Goal: Task Accomplishment & Management: Manage account settings

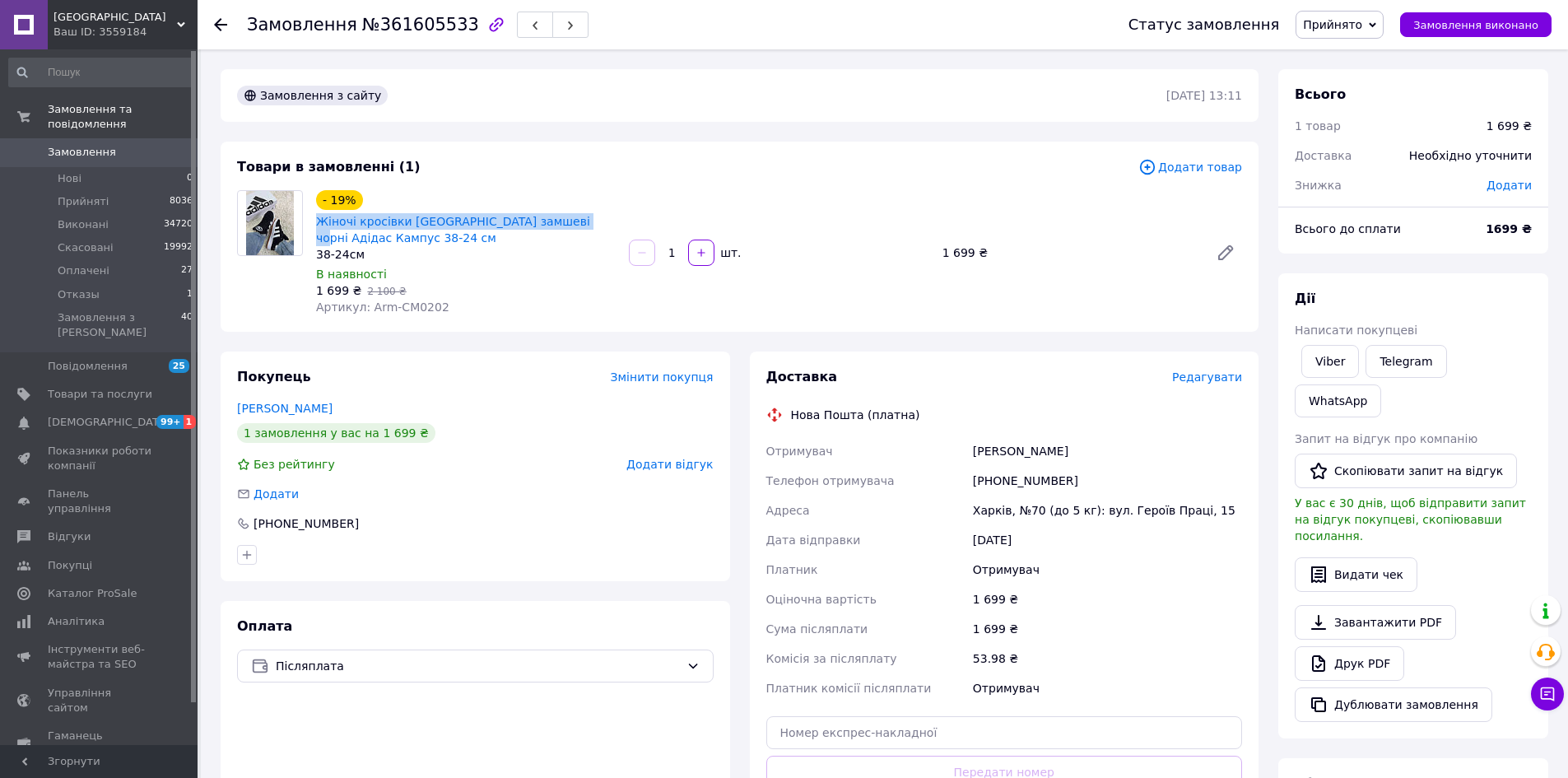
click at [418, 312] on span "Артикул: Arm-CM0202" at bounding box center [383, 306] width 133 height 13
copy span "CM0202"
drag, startPoint x: 156, startPoint y: 134, endPoint x: 525, endPoint y: 10, distance: 389.3
click at [156, 145] on span "0" at bounding box center [175, 152] width 46 height 15
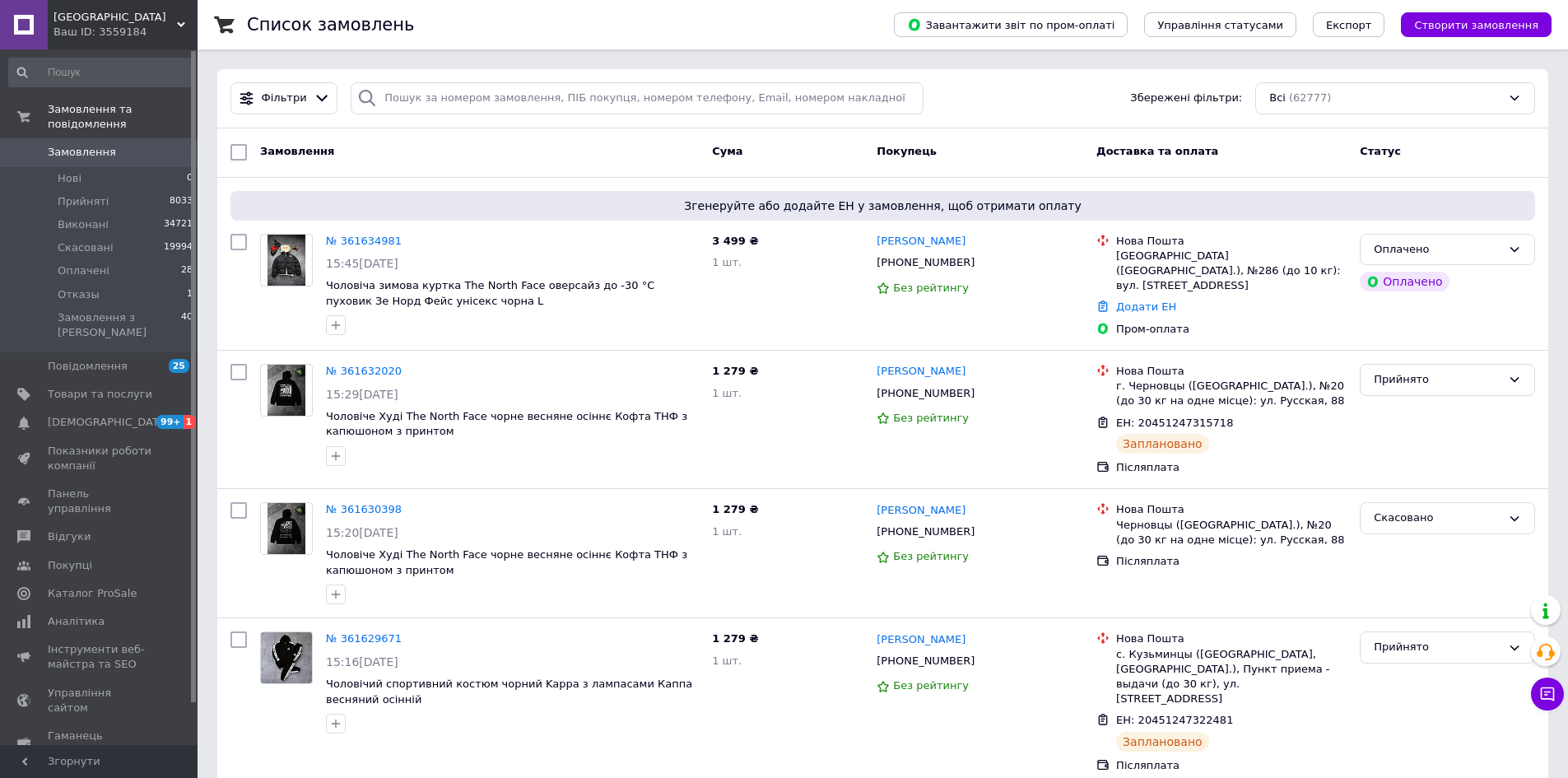
click at [548, 75] on div "Фільтри Збережені фільтри: Всі (62777)" at bounding box center [883, 99] width 1331 height 60
click at [553, 89] on input "search" at bounding box center [637, 98] width 573 height 32
paste input "[PHONE_NUMBER]"
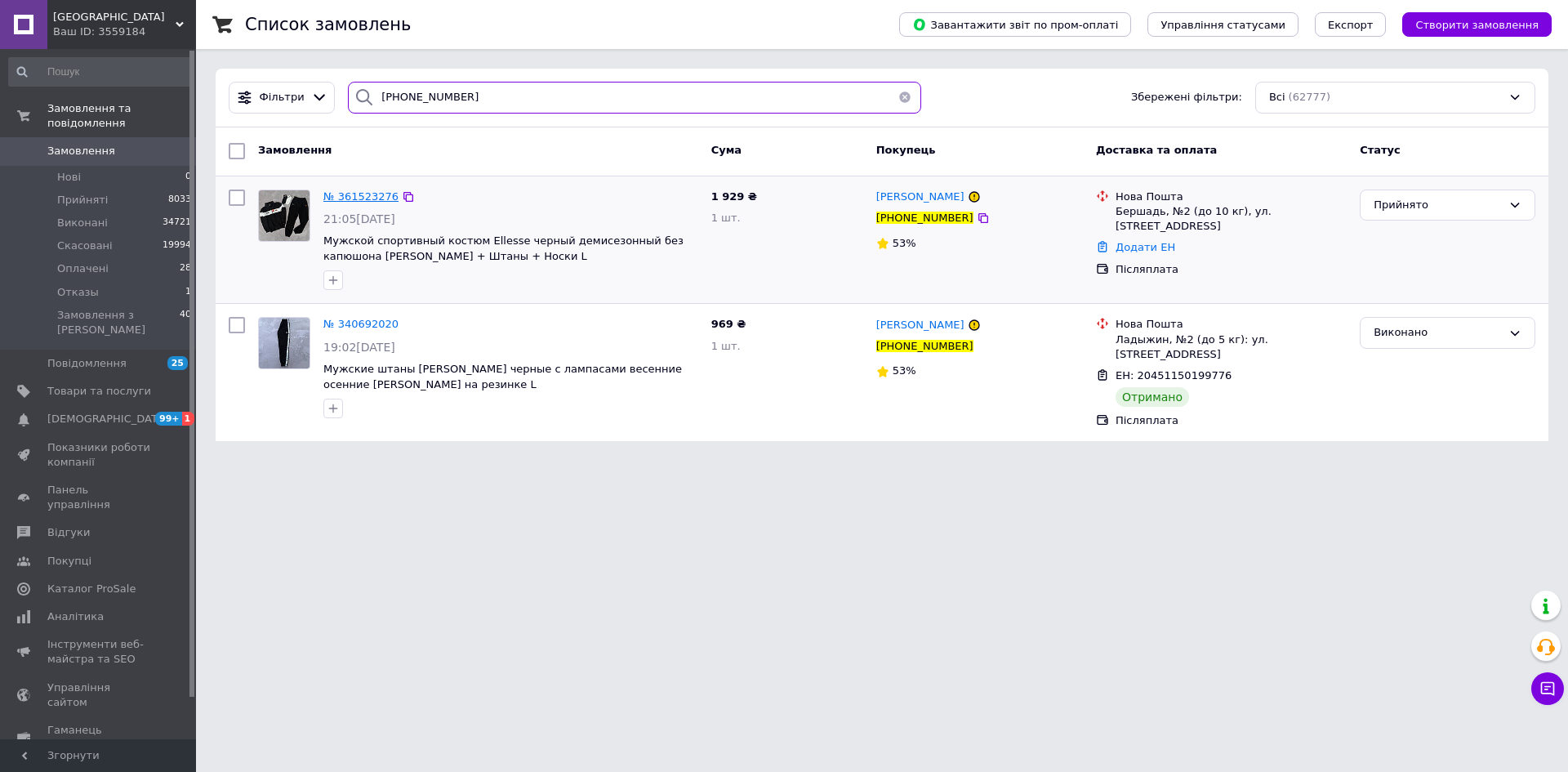
type input "[PHONE_NUMBER]"
click at [384, 198] on span "№ 361523276" at bounding box center [361, 197] width 75 height 12
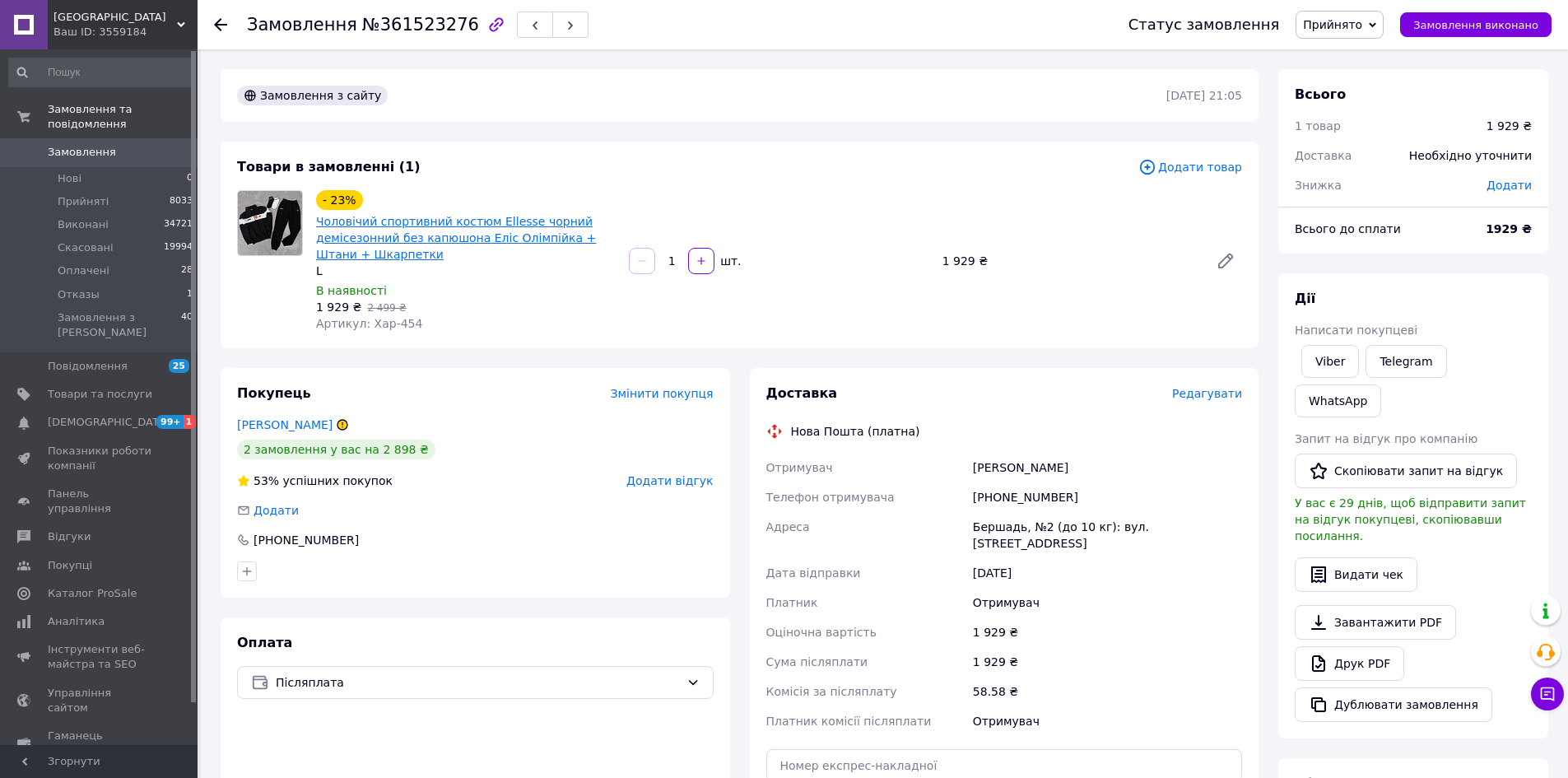
click at [403, 229] on link "Чоловічий спортивний костюм Ellesse чорний демісезонний без капюшона Еліс Олімп…" at bounding box center [455, 238] width 280 height 46
drag, startPoint x: 937, startPoint y: 258, endPoint x: 971, endPoint y: 269, distance: 35.7
click at [971, 269] on div "1 929 ₴" at bounding box center [1070, 261] width 267 height 23
copy div "1 929"
drag, startPoint x: 152, startPoint y: 124, endPoint x: 177, endPoint y: 155, distance: 39.8
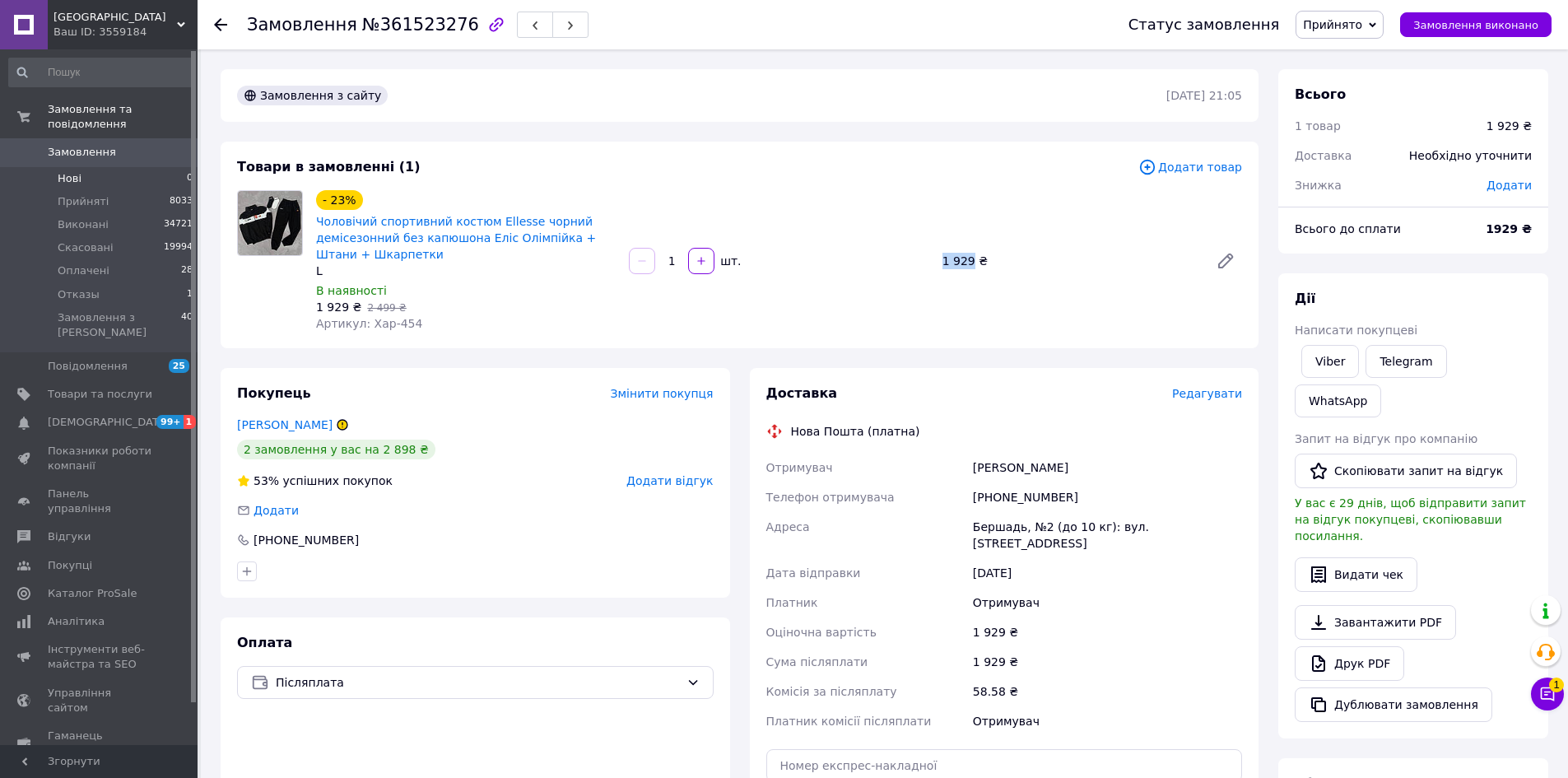
click at [152, 139] on link "Замовлення 0" at bounding box center [101, 153] width 203 height 28
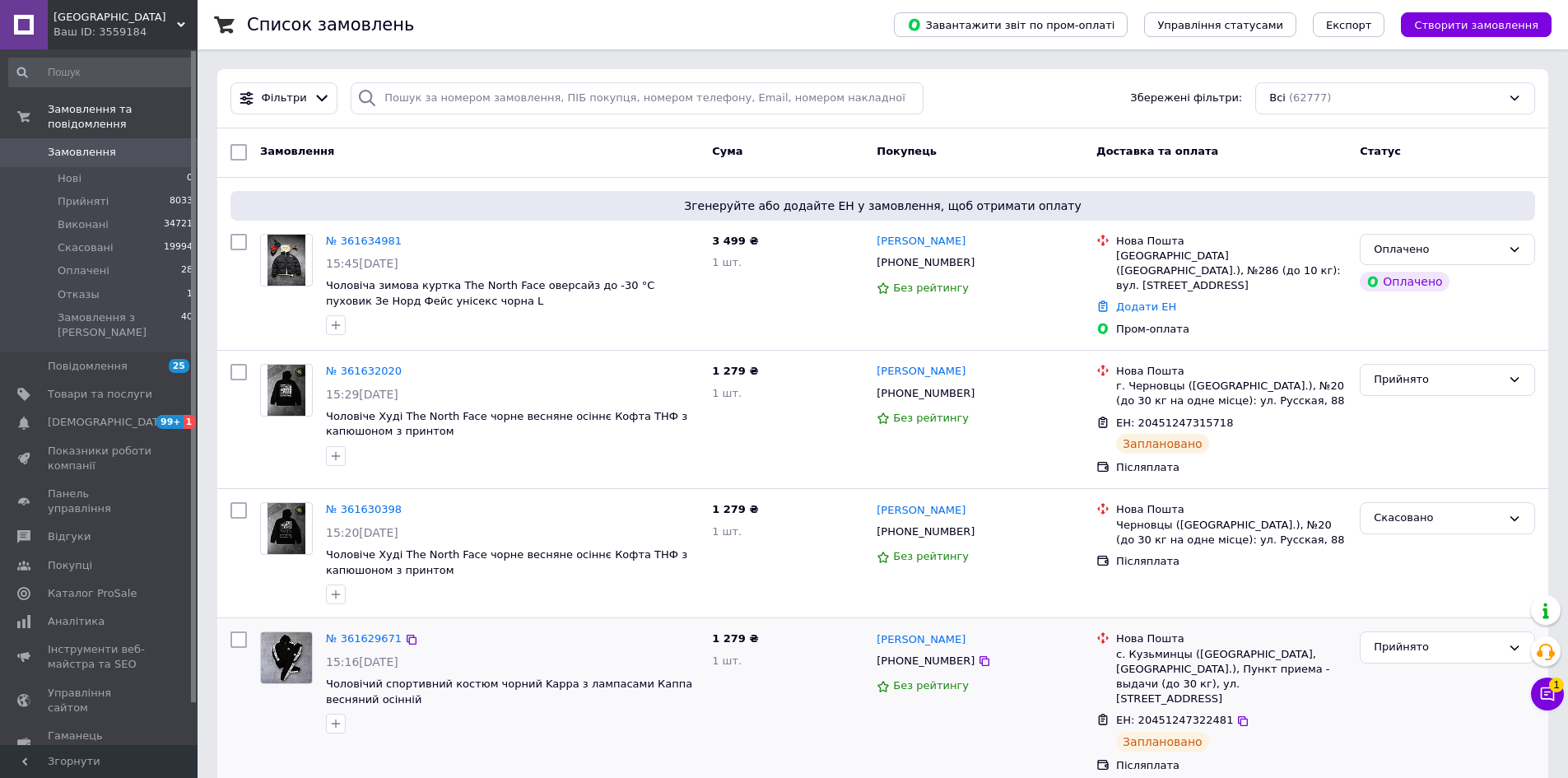
click at [687, 732] on div at bounding box center [512, 724] width 379 height 26
click at [620, 106] on input "search" at bounding box center [637, 98] width 573 height 32
paste input "[PHONE_NUMBER]"
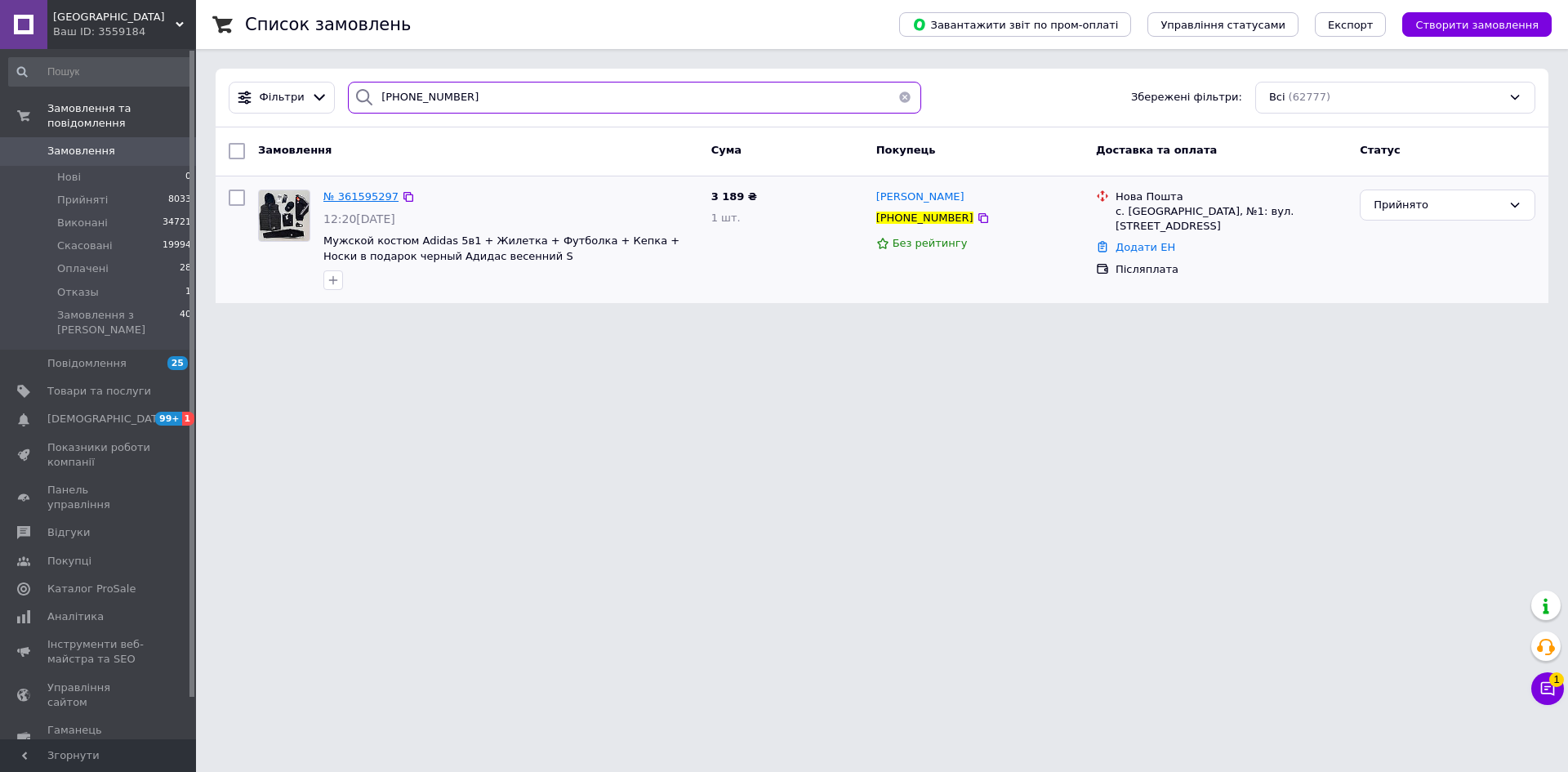
type input "[PHONE_NUMBER]"
click at [379, 198] on span "№ 361595297" at bounding box center [361, 197] width 75 height 12
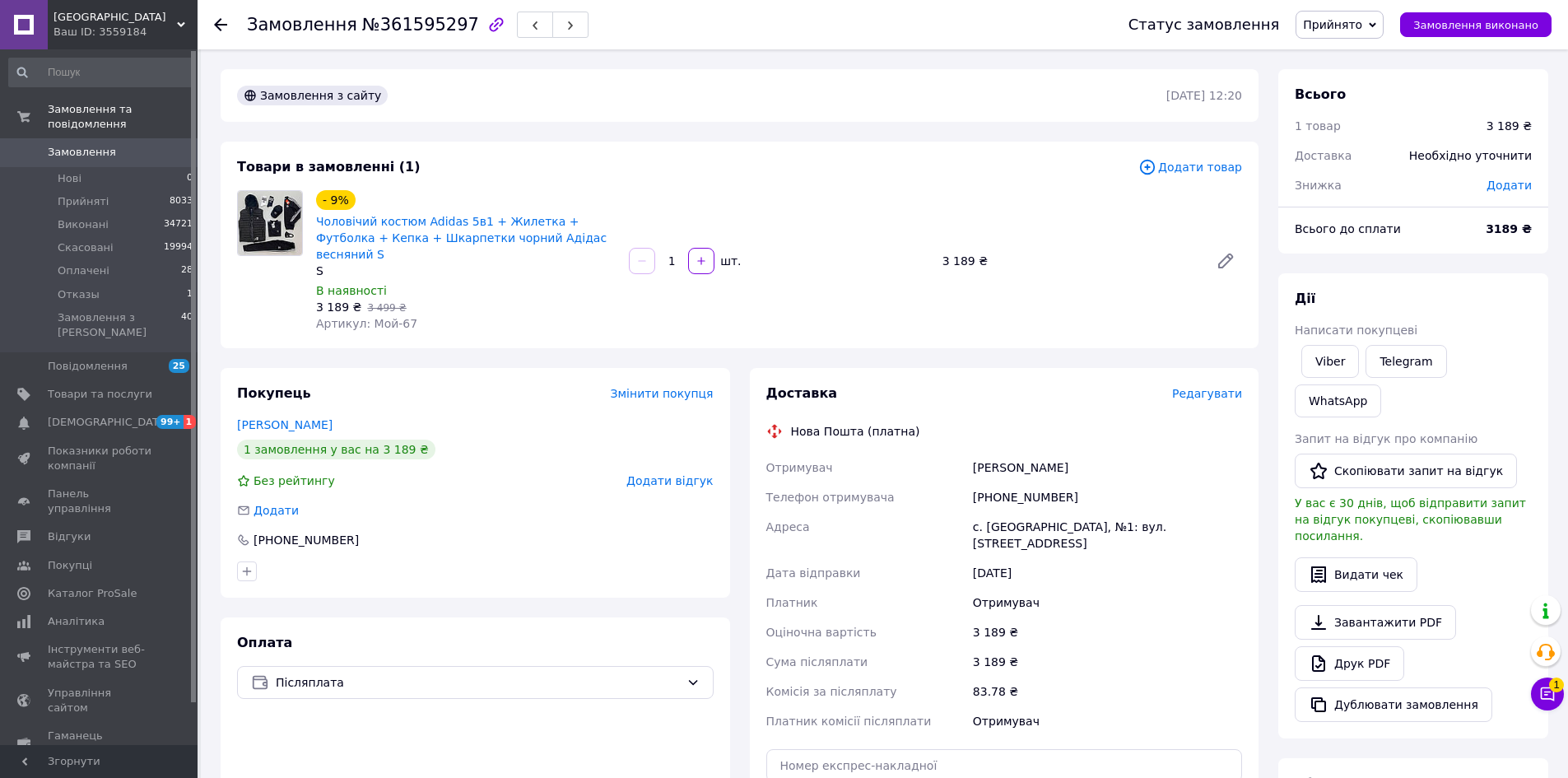
drag, startPoint x: 122, startPoint y: 139, endPoint x: 159, endPoint y: 134, distance: 37.3
click at [122, 145] on span "Замовлення" at bounding box center [99, 152] width 104 height 15
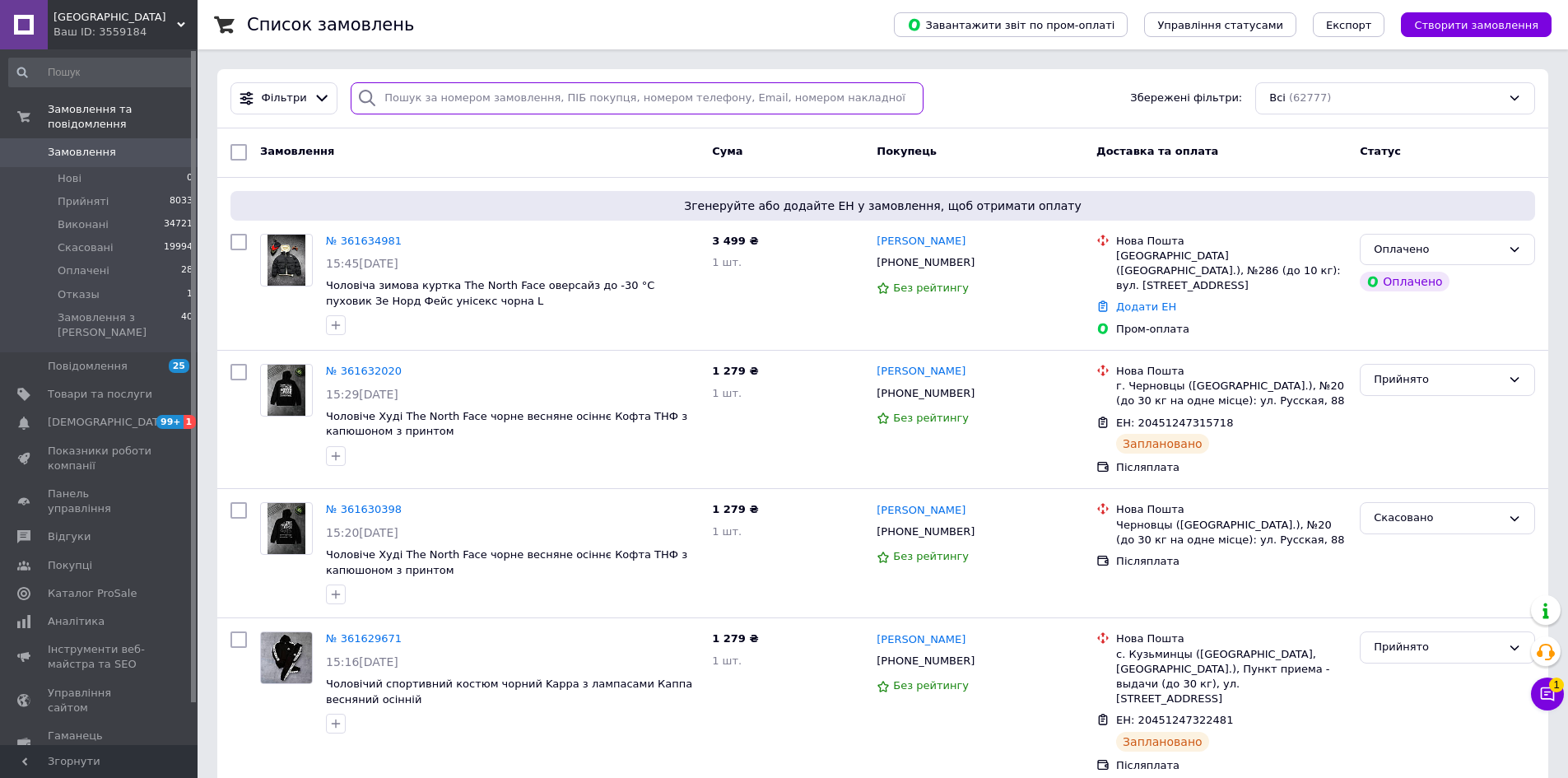
click at [559, 104] on input "search" at bounding box center [637, 98] width 573 height 32
paste input "[PHONE_NUMBER]"
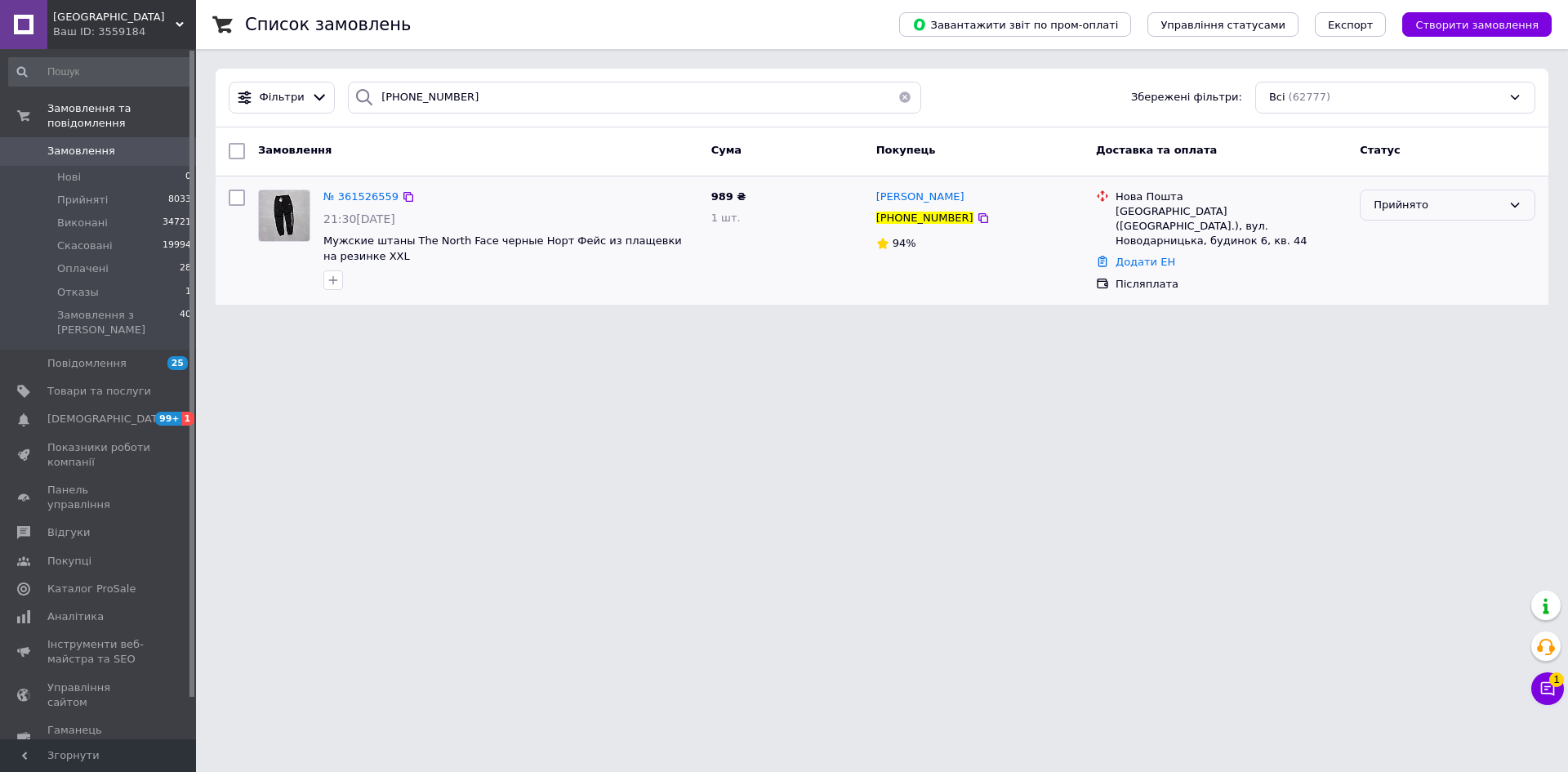
click at [1433, 205] on div "Прийнято" at bounding box center [1437, 205] width 128 height 17
click at [1395, 261] on li "Скасовано" at bounding box center [1448, 269] width 174 height 30
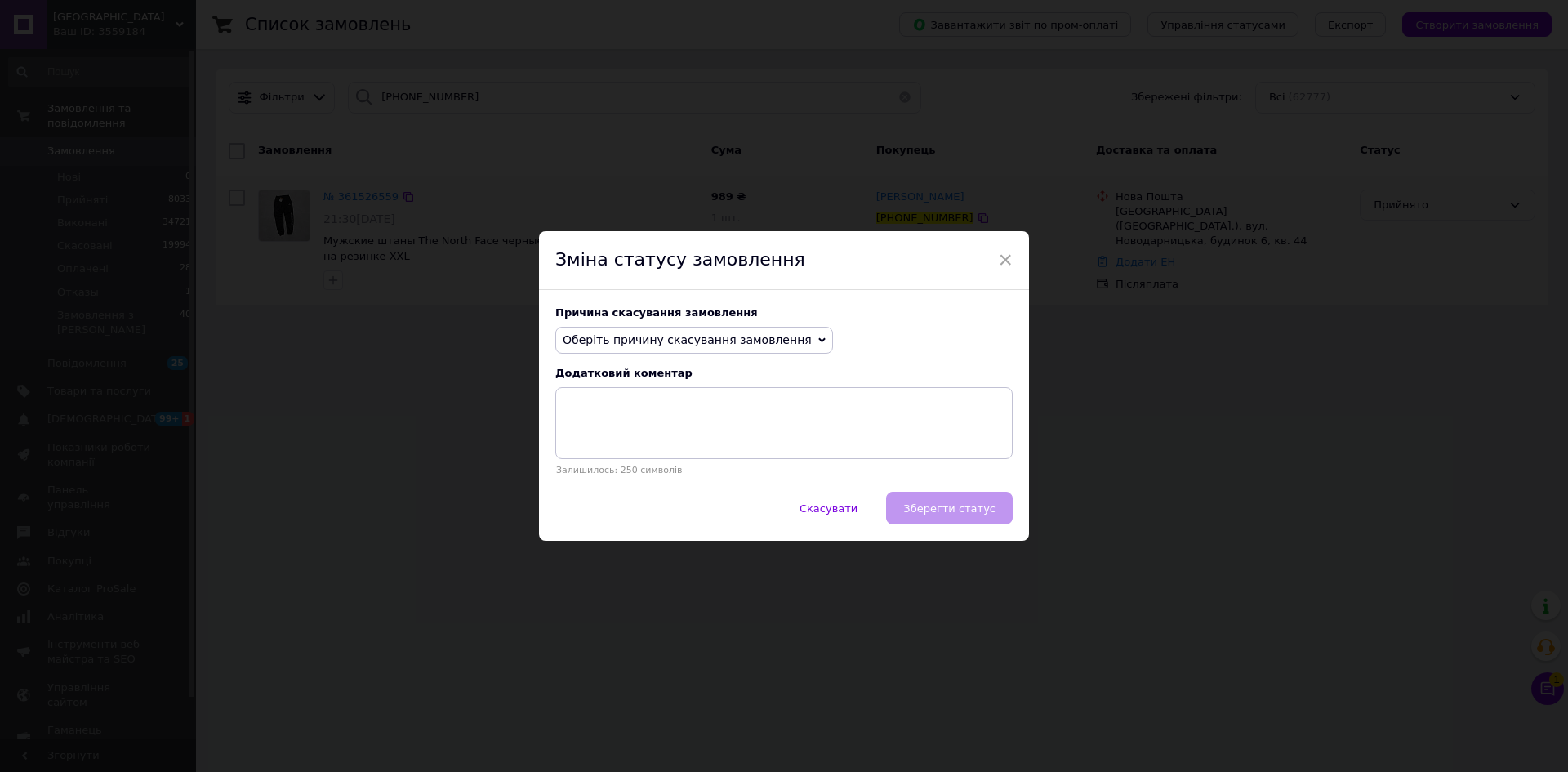
click at [818, 337] on icon at bounding box center [822, 340] width 7 height 7
click at [692, 443] on li "На прохання покупця" at bounding box center [694, 440] width 276 height 23
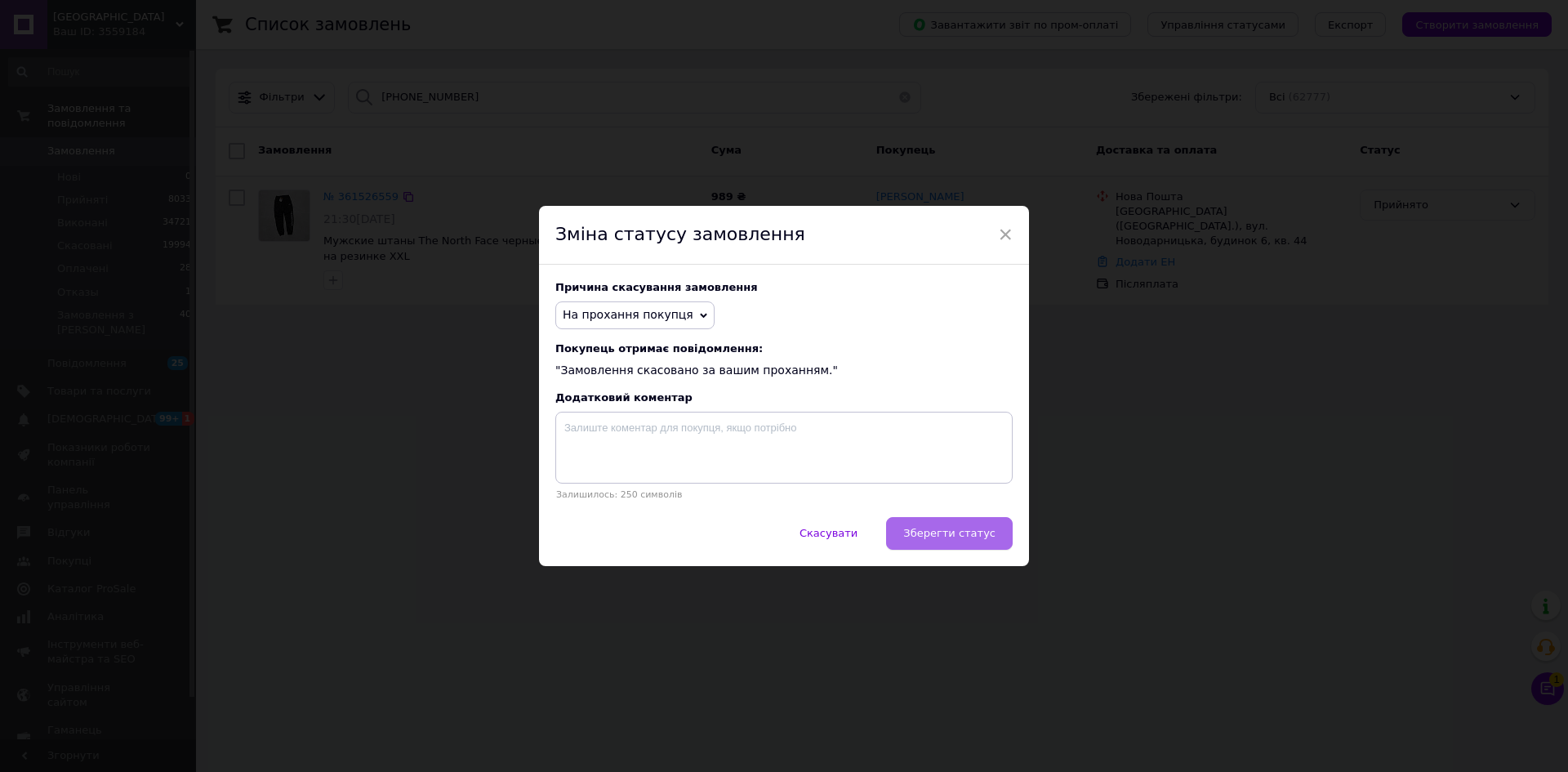
click at [951, 545] on button "Зберегти статус" at bounding box center [949, 534] width 126 height 33
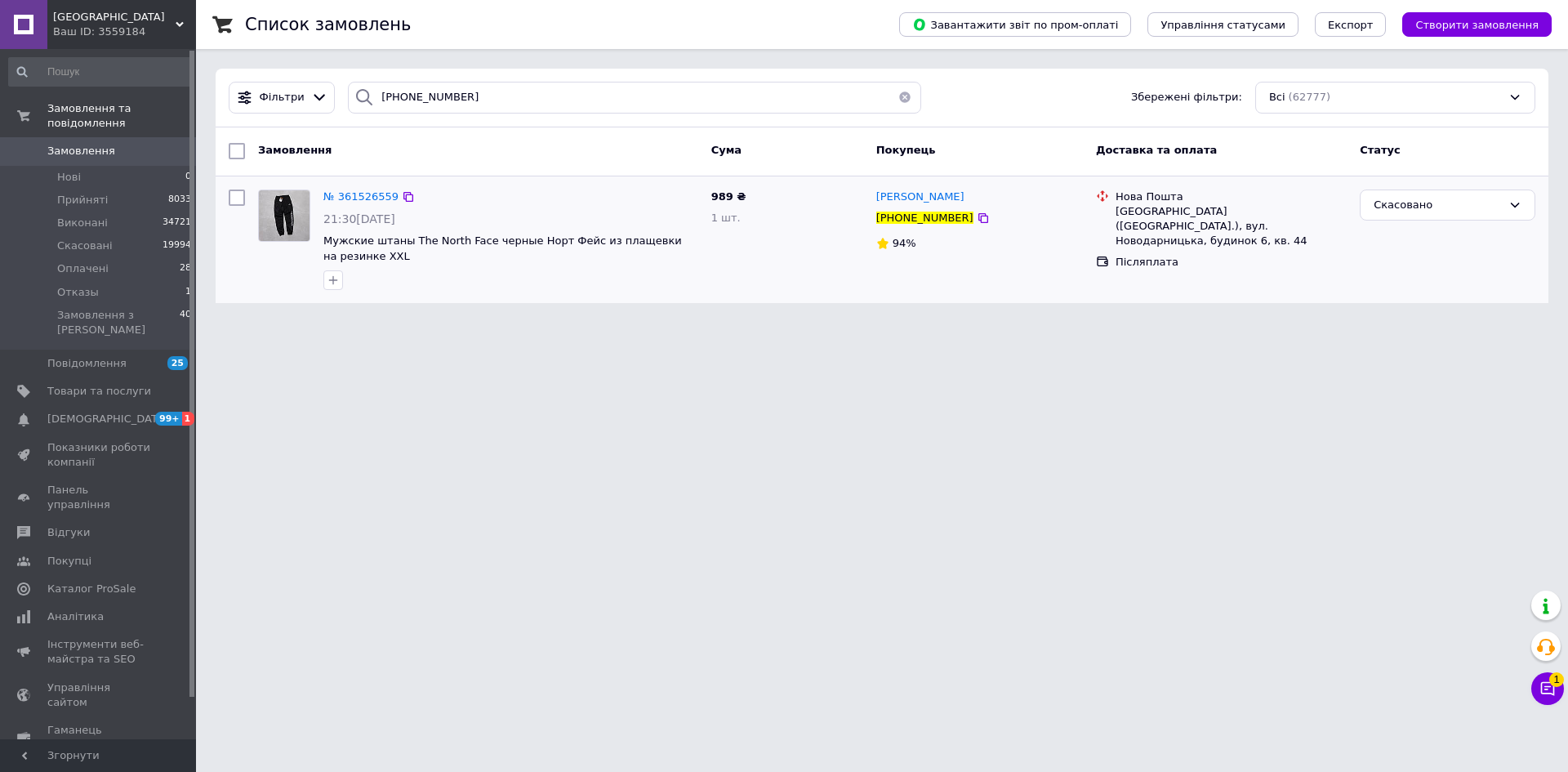
click at [231, 323] on html "Black street Ваш ID: 3559184 Сайт Black street Кабінет покупця Перевірити стан …" at bounding box center [784, 161] width 1568 height 323
click at [550, 84] on input "[PHONE_NUMBER]" at bounding box center [635, 97] width 574 height 32
paste input "80736071"
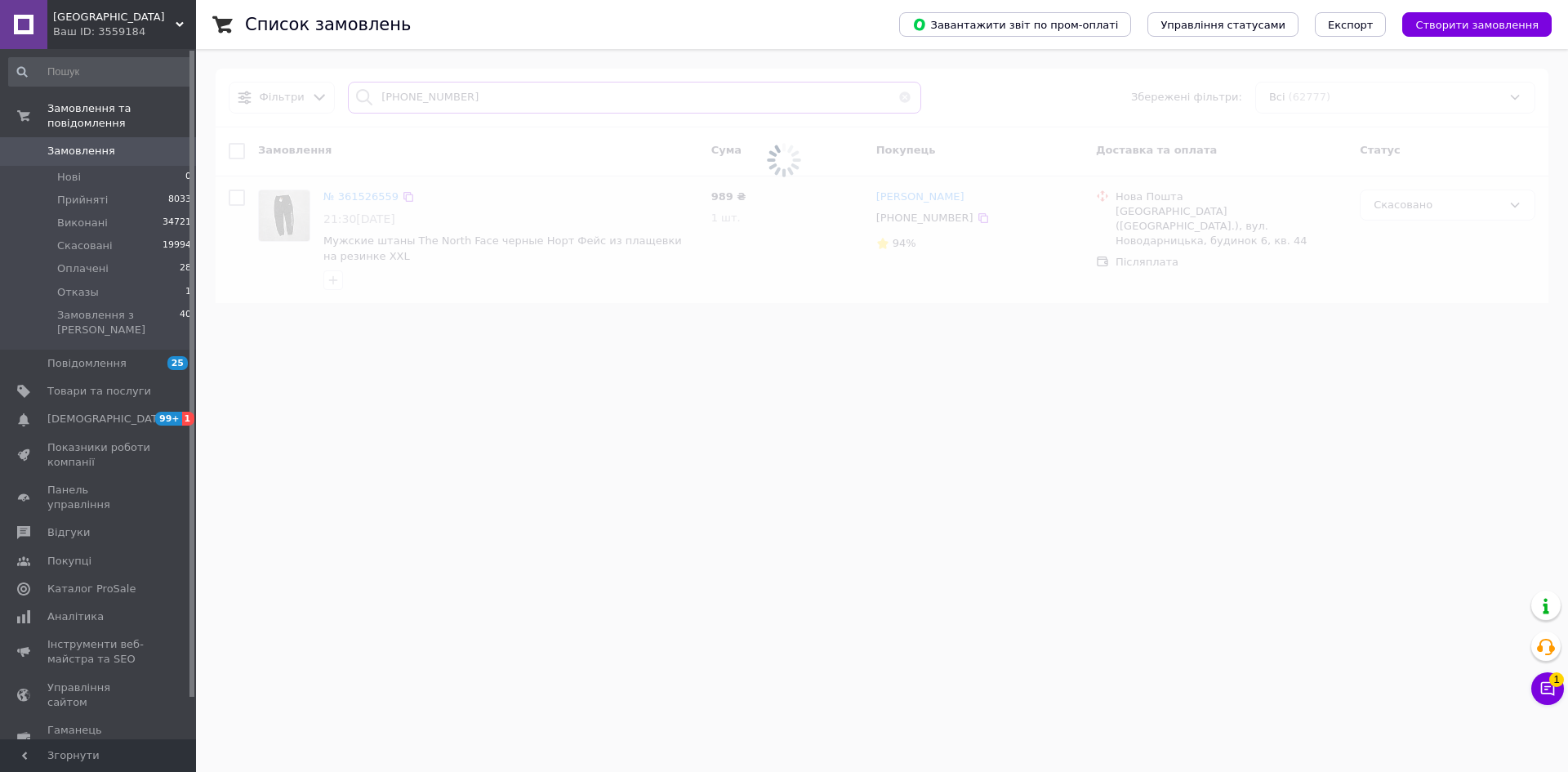
type input "[PHONE_NUMBER]"
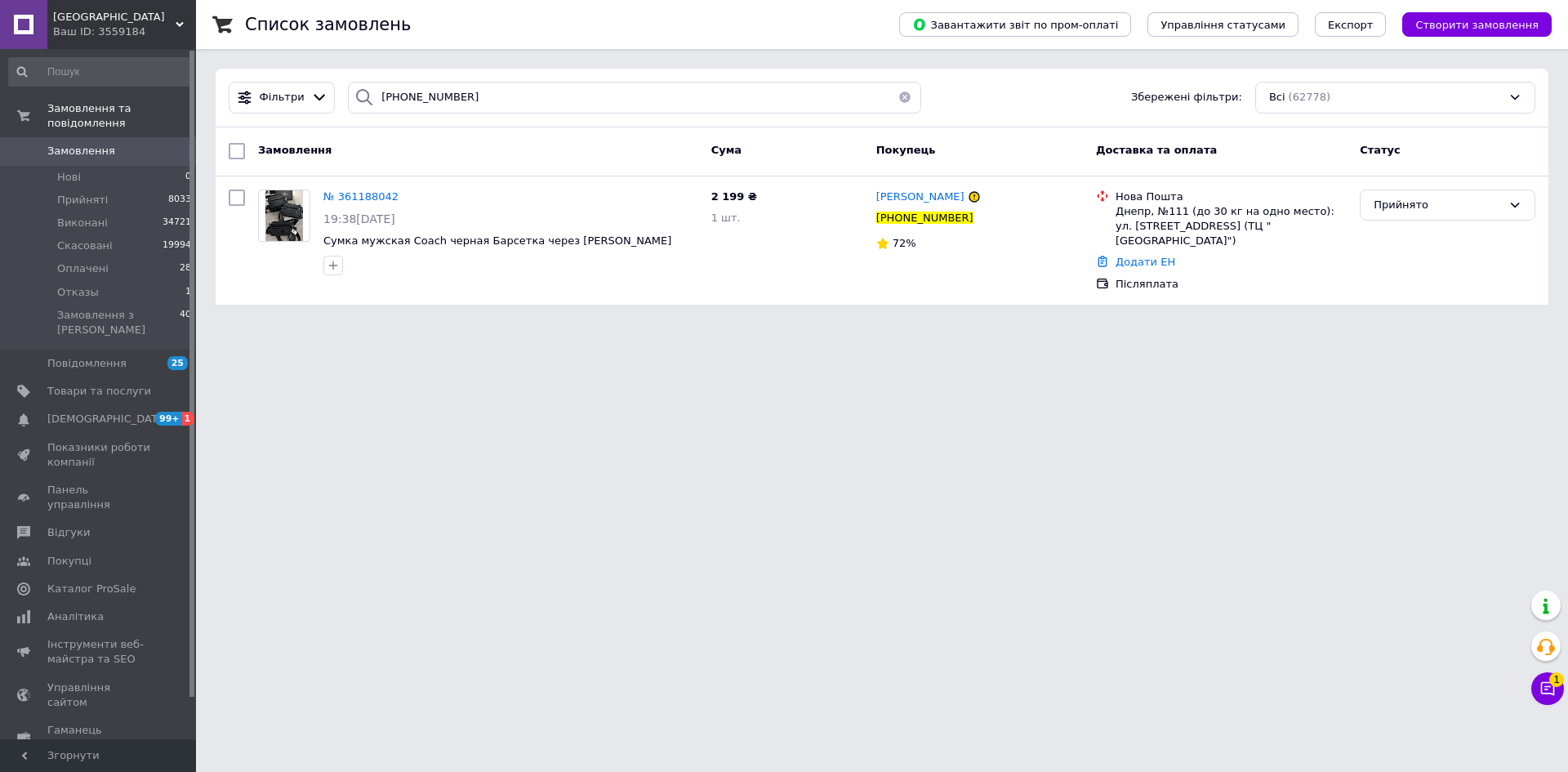
click at [228, 324] on html "Black street Ваш ID: 3559184 Сайт Black street Кабінет покупця Перевірити стан …" at bounding box center [784, 162] width 1568 height 324
click at [1433, 220] on div "Прийнято" at bounding box center [1448, 205] width 176 height 32
click at [1420, 271] on li "Скасовано" at bounding box center [1448, 269] width 174 height 30
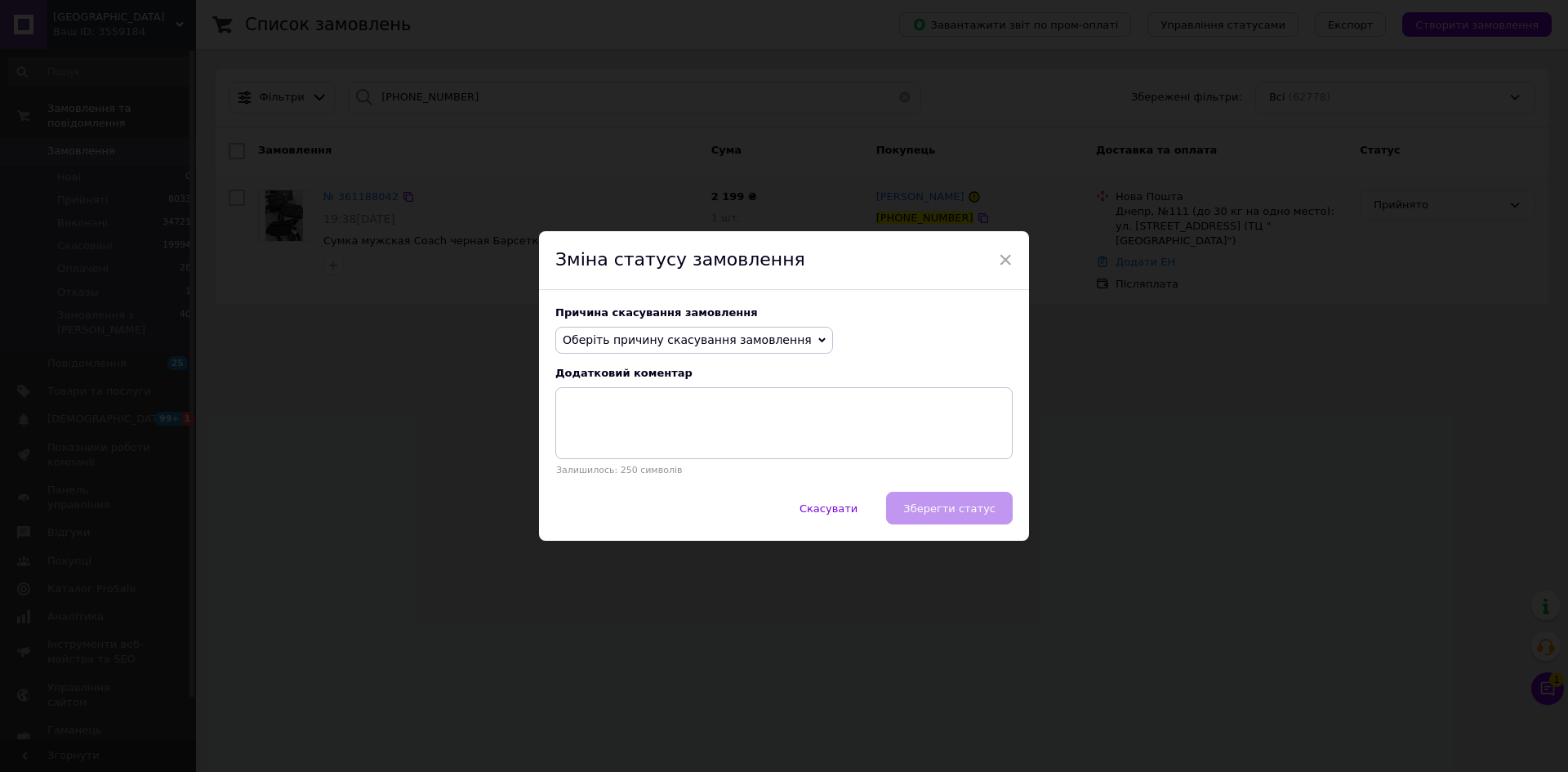
drag, startPoint x: 736, startPoint y: 337, endPoint x: 731, endPoint y: 424, distance: 87.1
click at [736, 341] on span "Оберіть причину скасування замовлення" at bounding box center [687, 339] width 249 height 13
click at [673, 437] on li "На прохання покупця" at bounding box center [694, 440] width 276 height 23
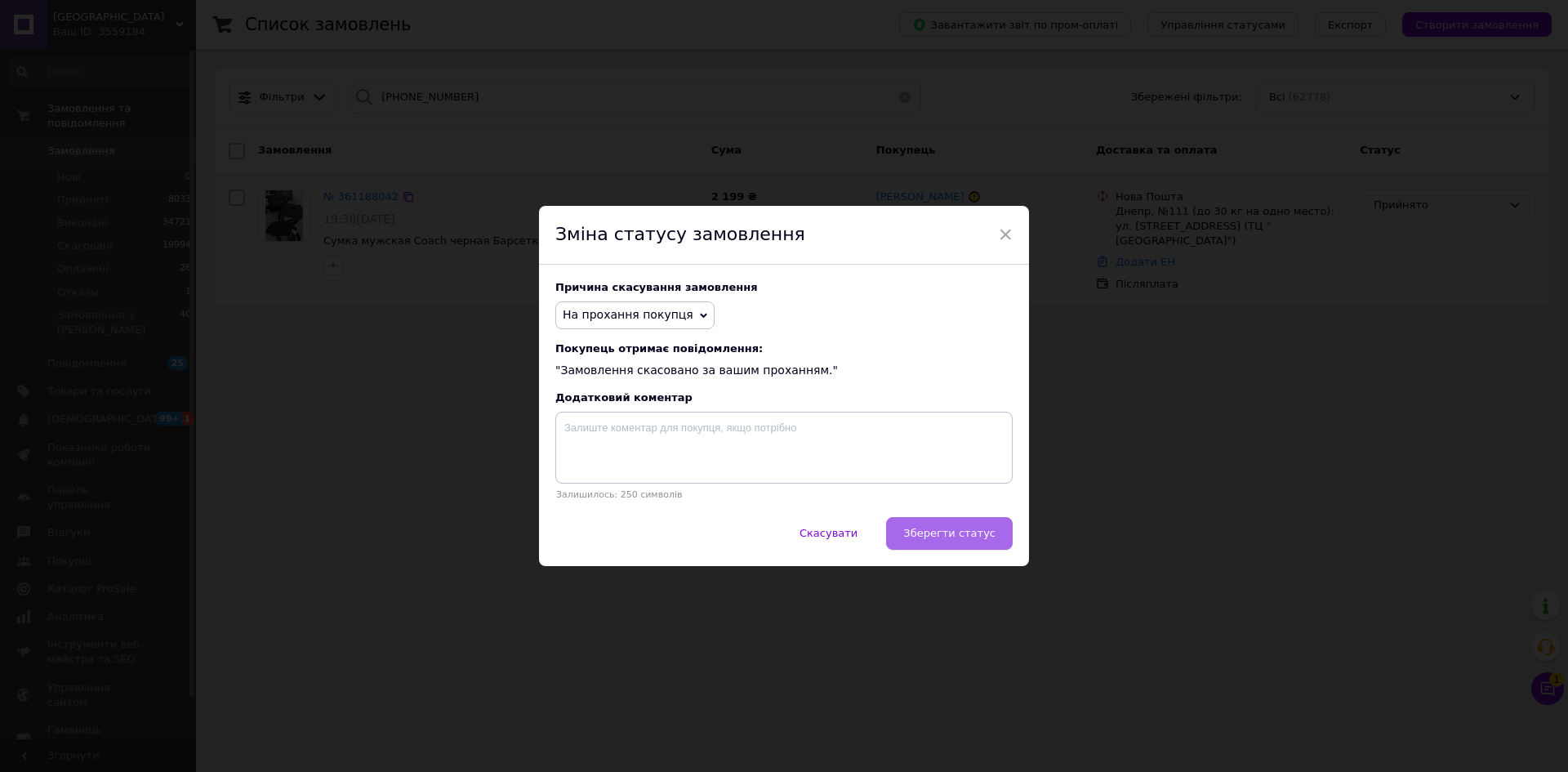
click at [986, 539] on span "Зберегти статус" at bounding box center [950, 533] width 92 height 12
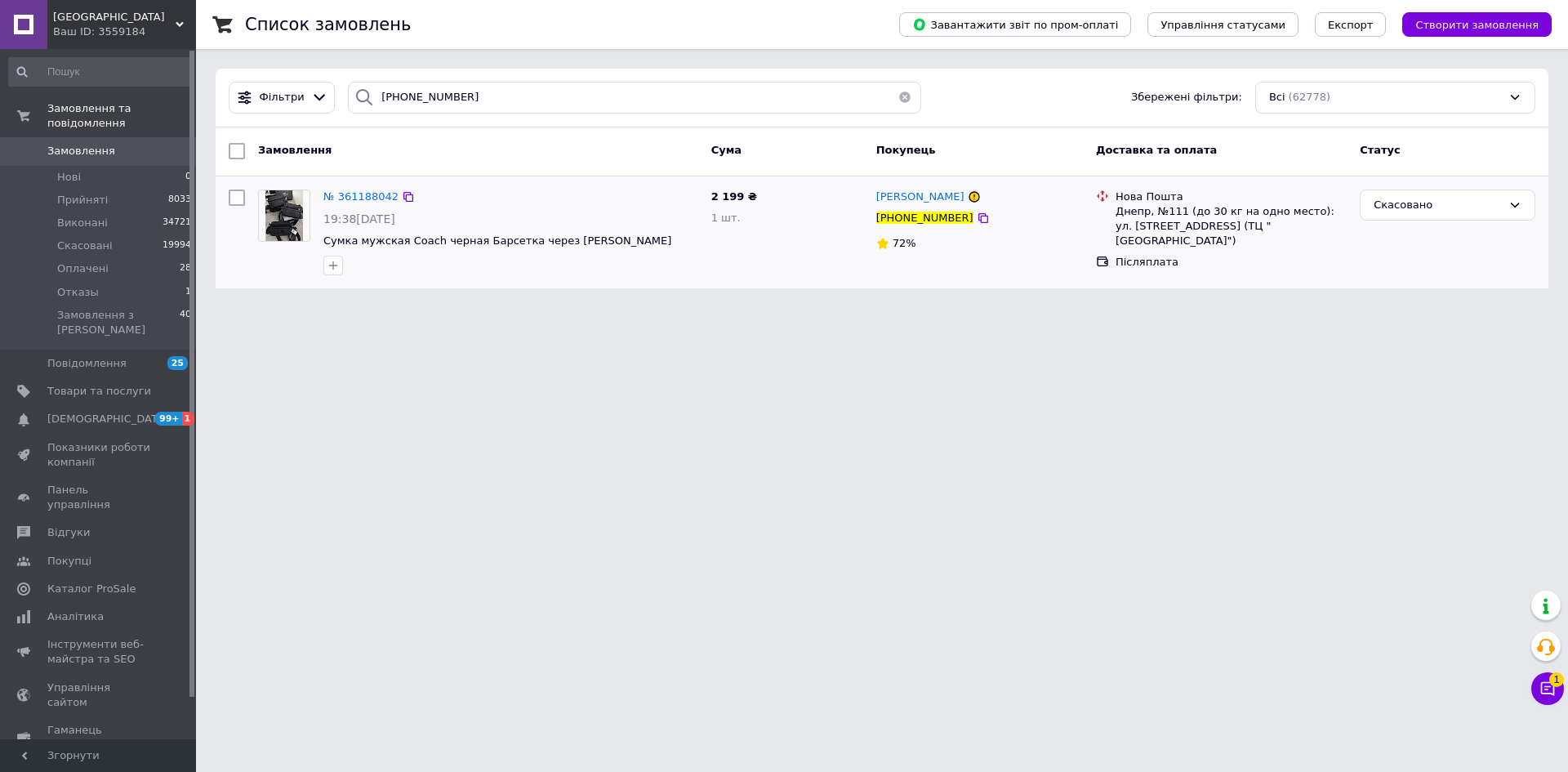
click at [122, 21] on span "[GEOGRAPHIC_DATA]" at bounding box center [114, 17] width 123 height 15
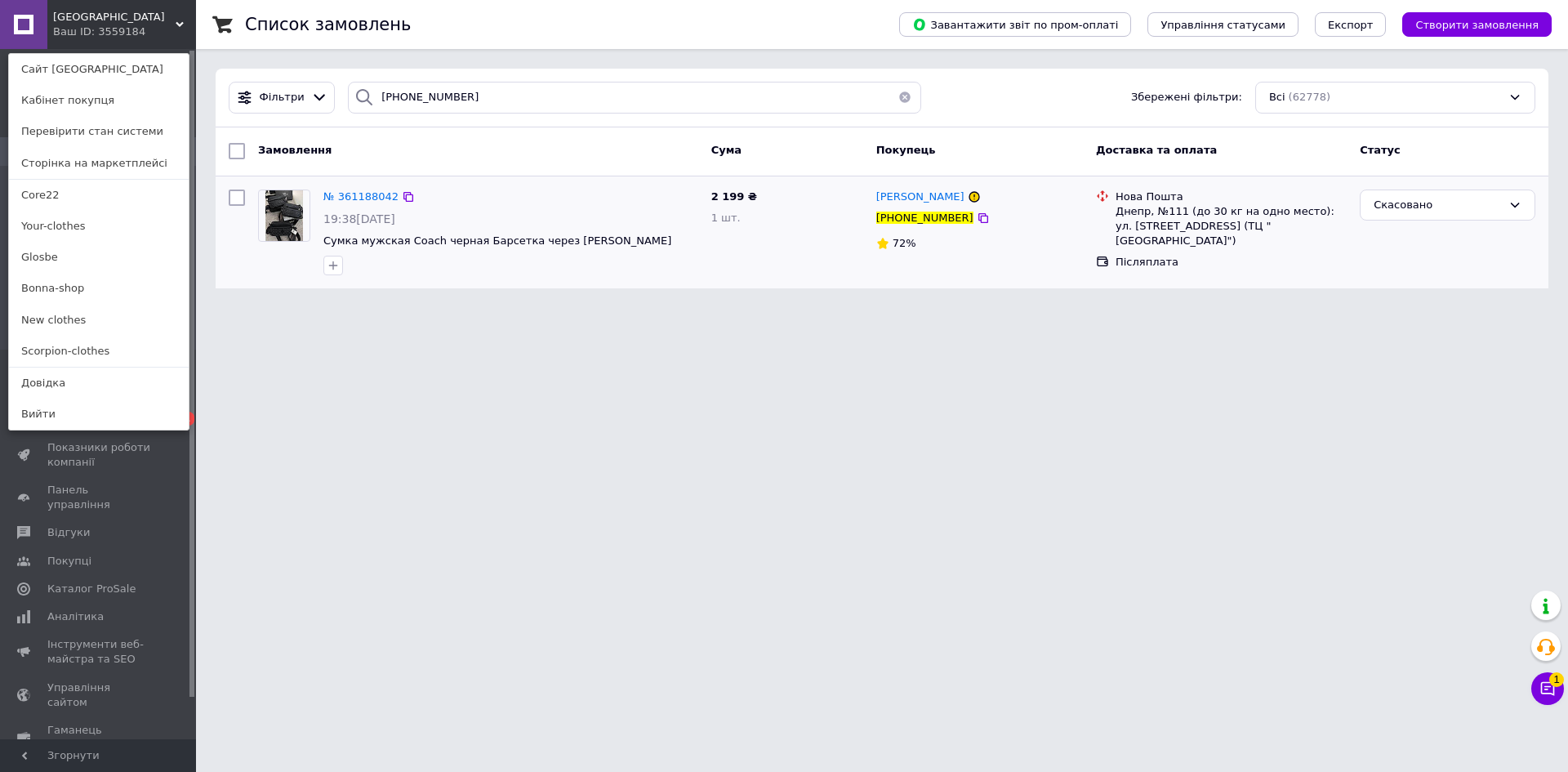
drag, startPoint x: 116, startPoint y: 282, endPoint x: 259, endPoint y: 179, distance: 176.2
click at [116, 282] on link "Bonna-shop" at bounding box center [98, 288] width 179 height 31
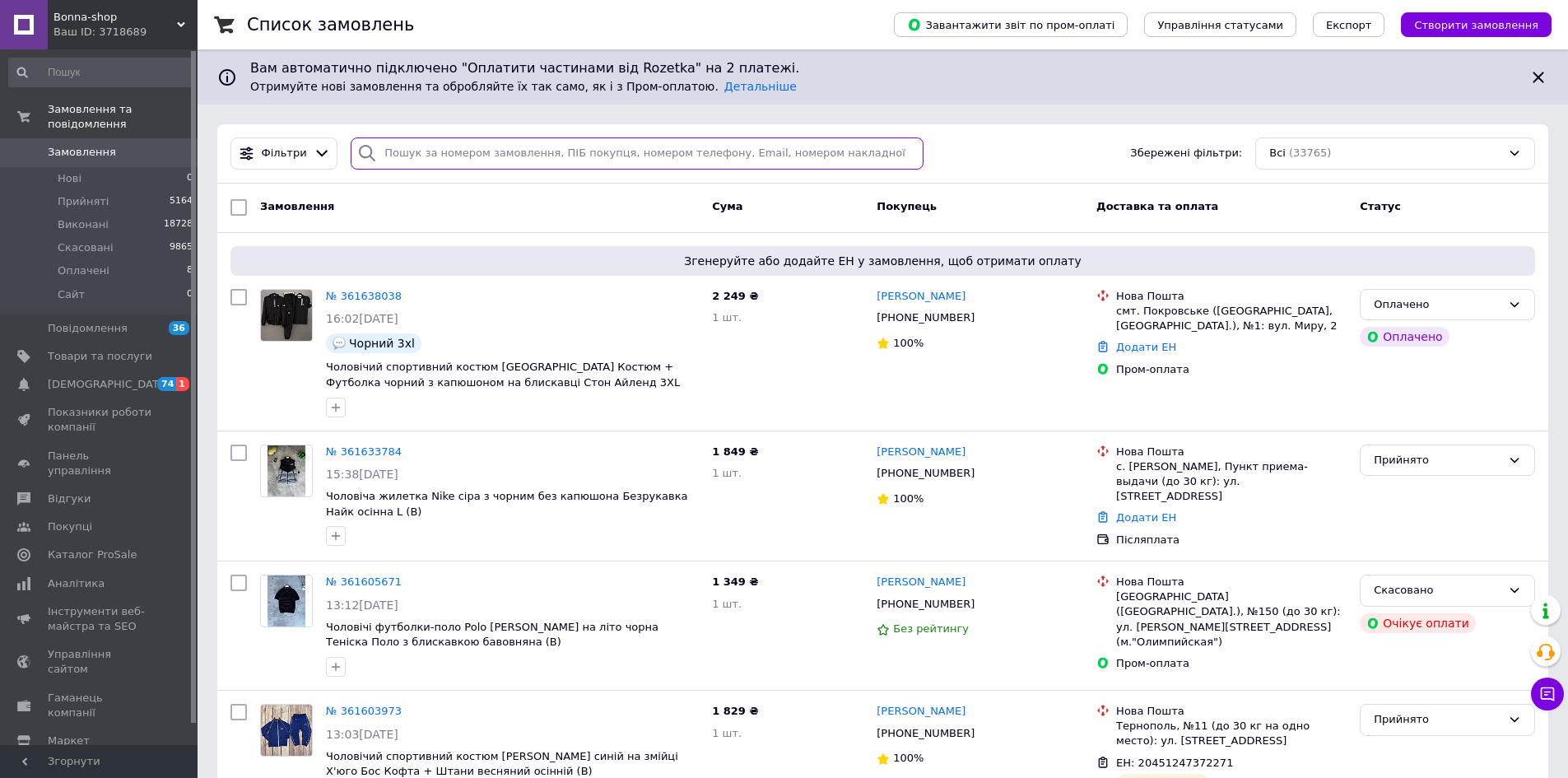
click at [418, 145] on input "search" at bounding box center [637, 153] width 573 height 32
paste input "+380992829283"
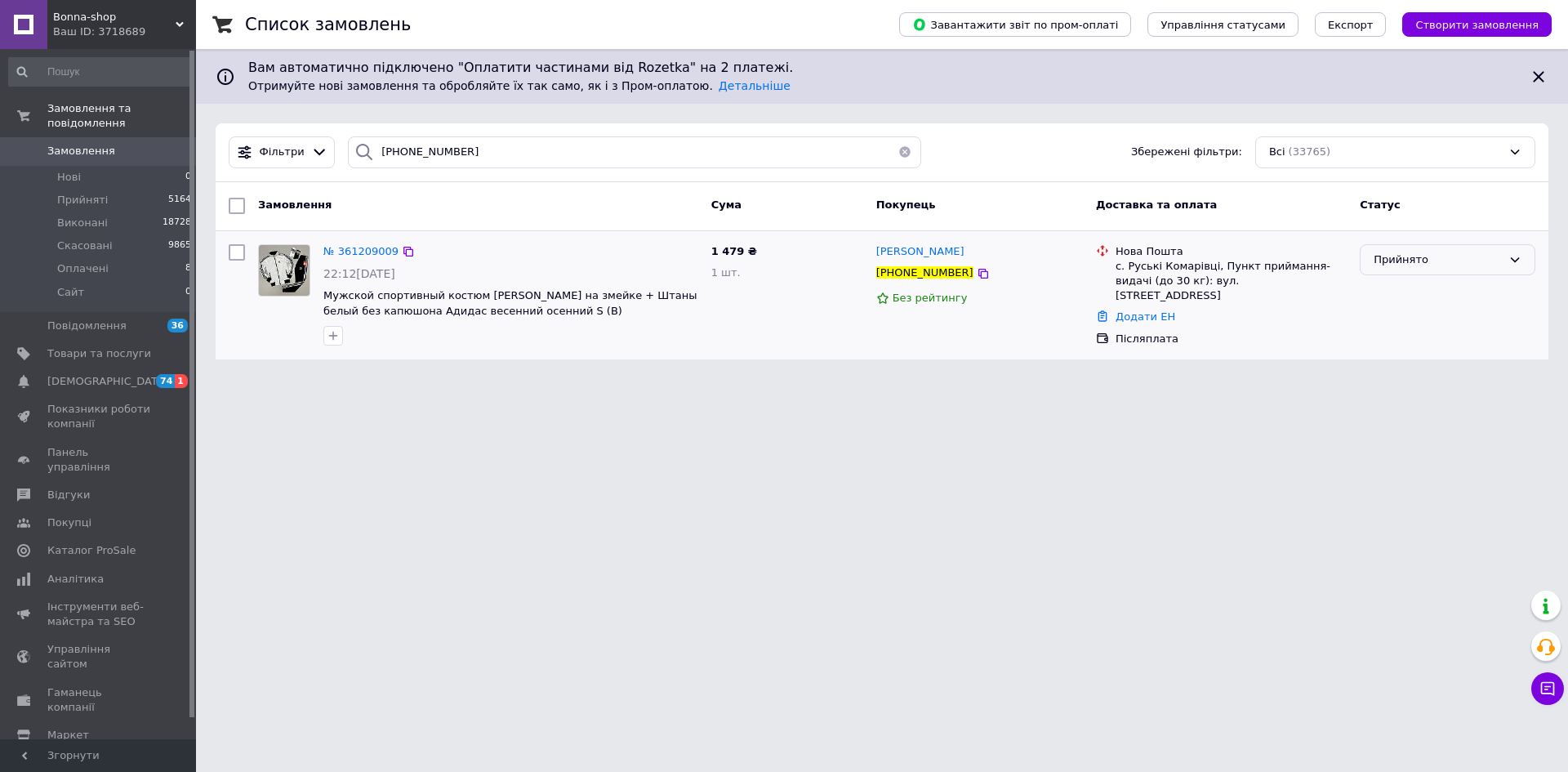
click at [1411, 259] on div "Прийнято" at bounding box center [1437, 260] width 128 height 17
click at [1396, 324] on li "Скасовано" at bounding box center [1448, 324] width 174 height 30
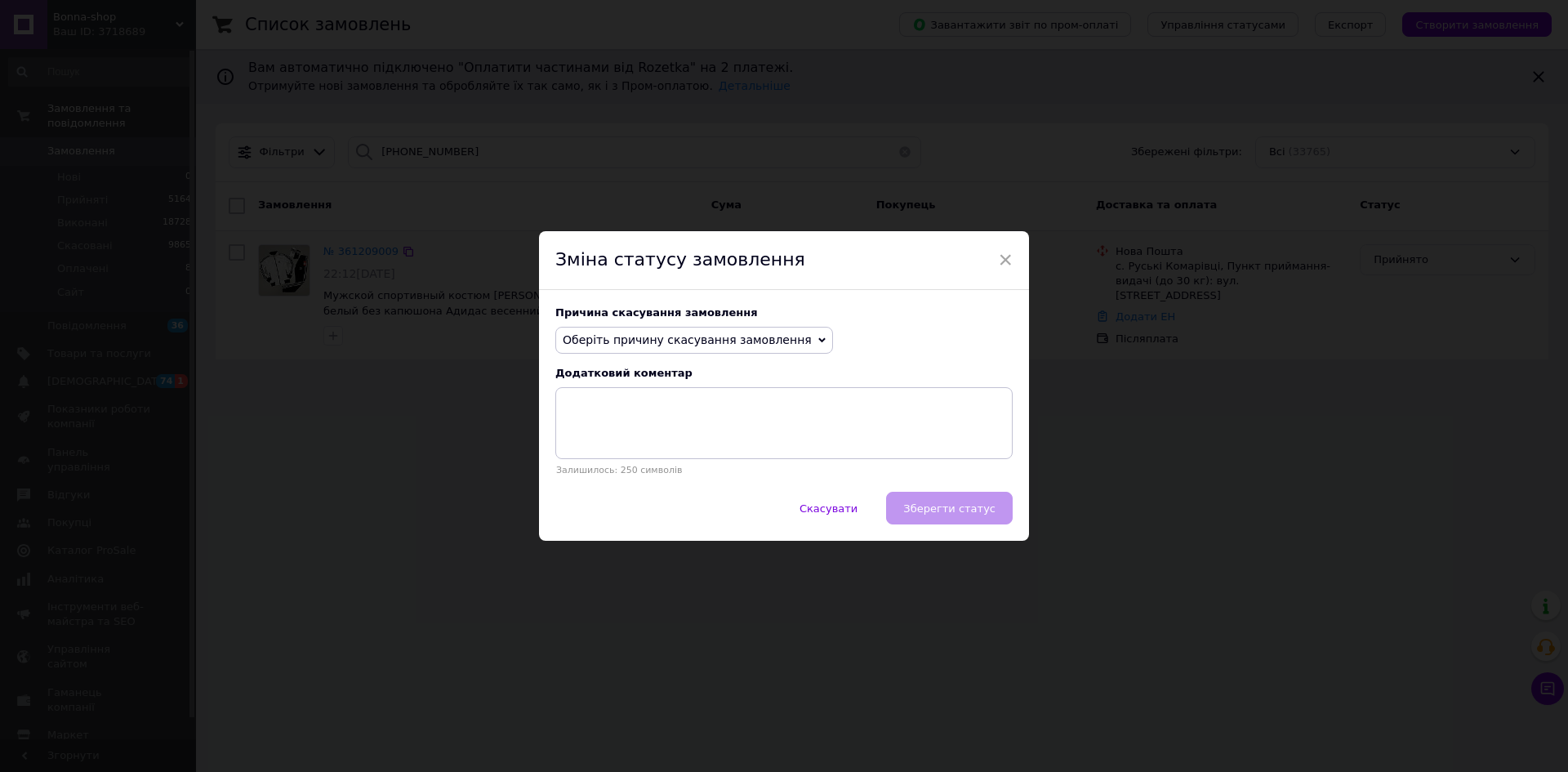
click at [661, 343] on span "Оберіть причину скасування замовлення" at bounding box center [687, 339] width 249 height 13
click at [676, 436] on li "На прохання покупця" at bounding box center [694, 440] width 276 height 23
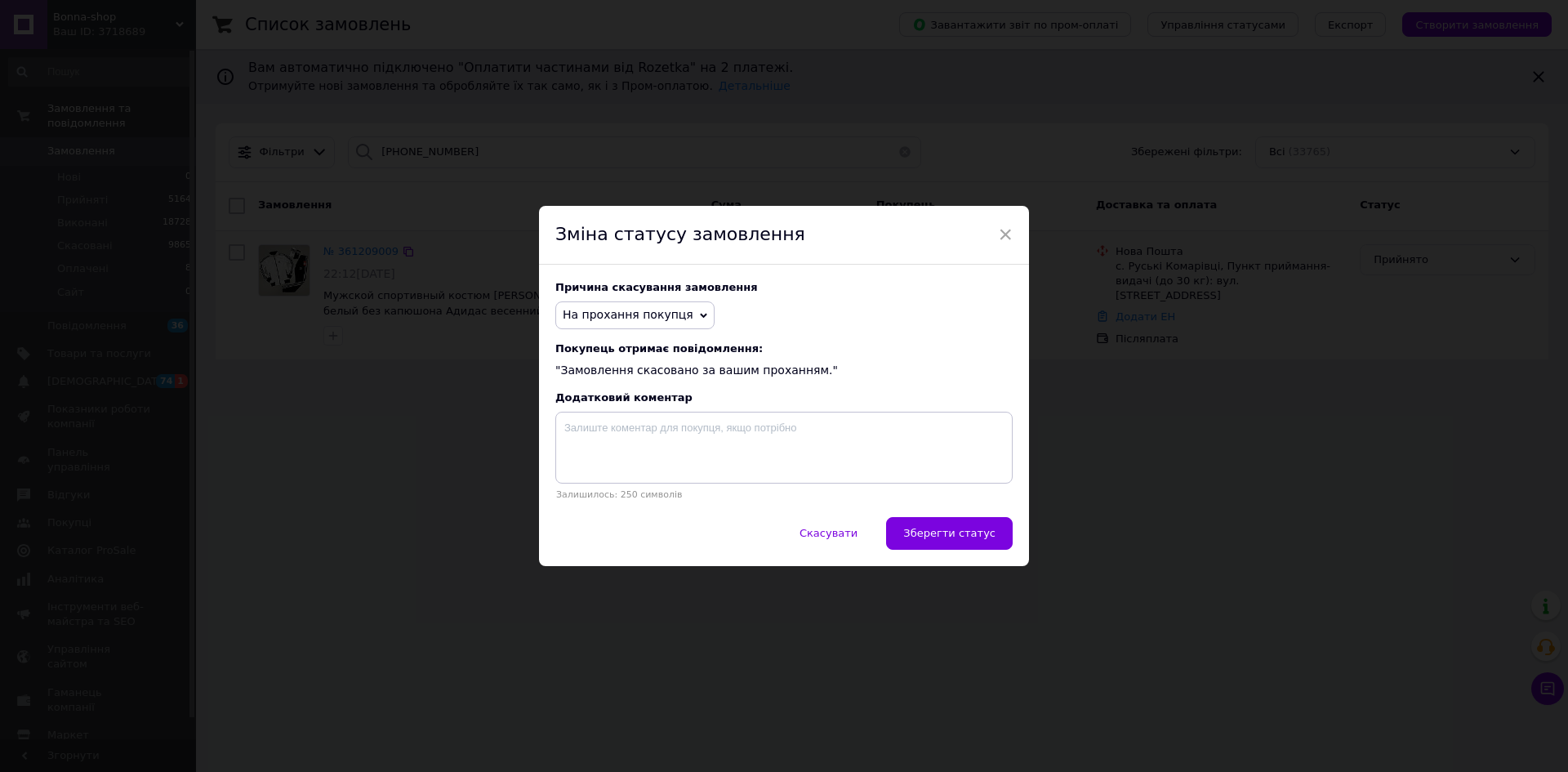
click at [928, 539] on span "Зберегти статус" at bounding box center [950, 533] width 92 height 12
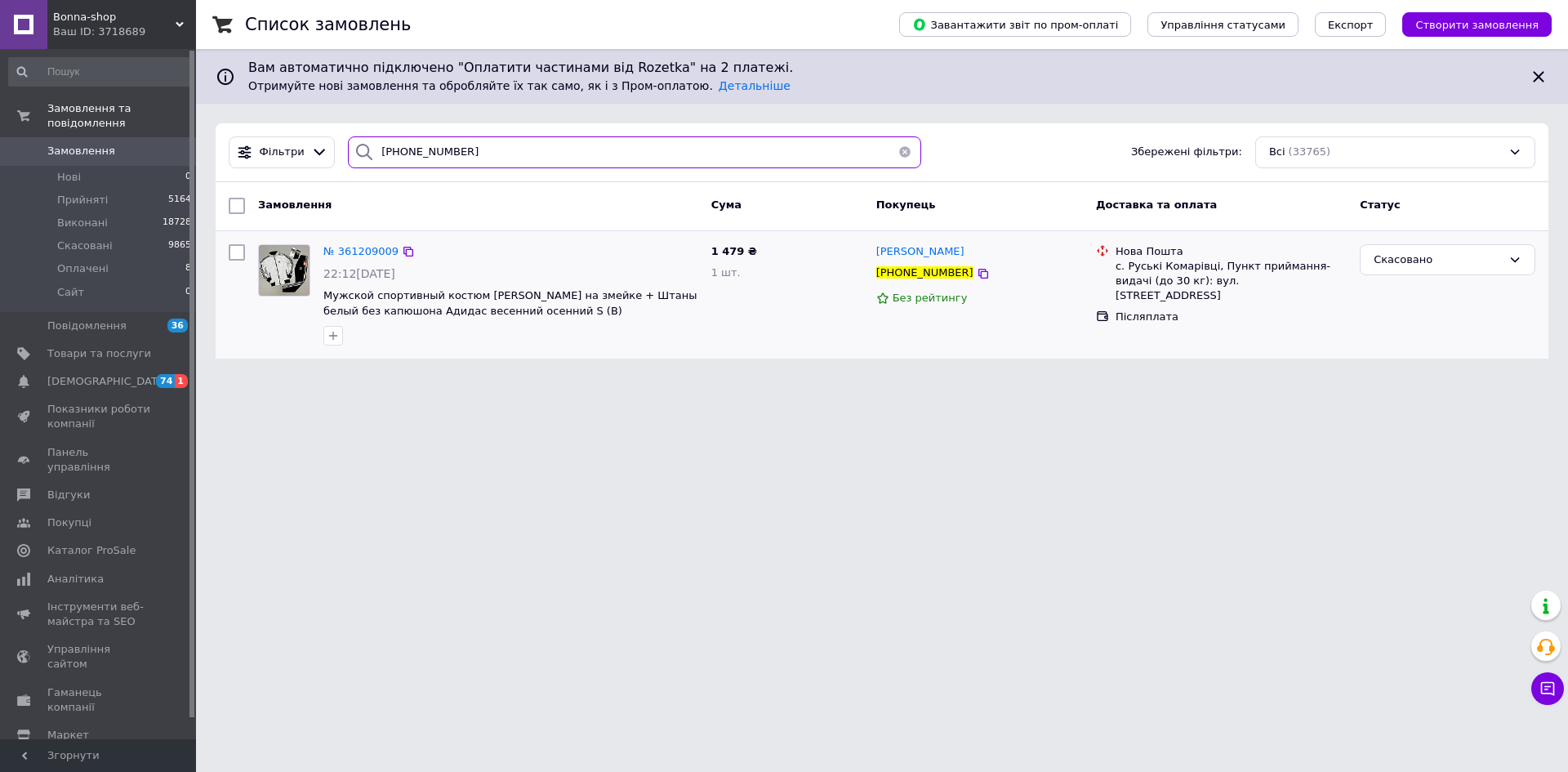
click at [532, 146] on input "+380992829283" at bounding box center [635, 152] width 574 height 32
paste input "635965995"
type input "+380635965995"
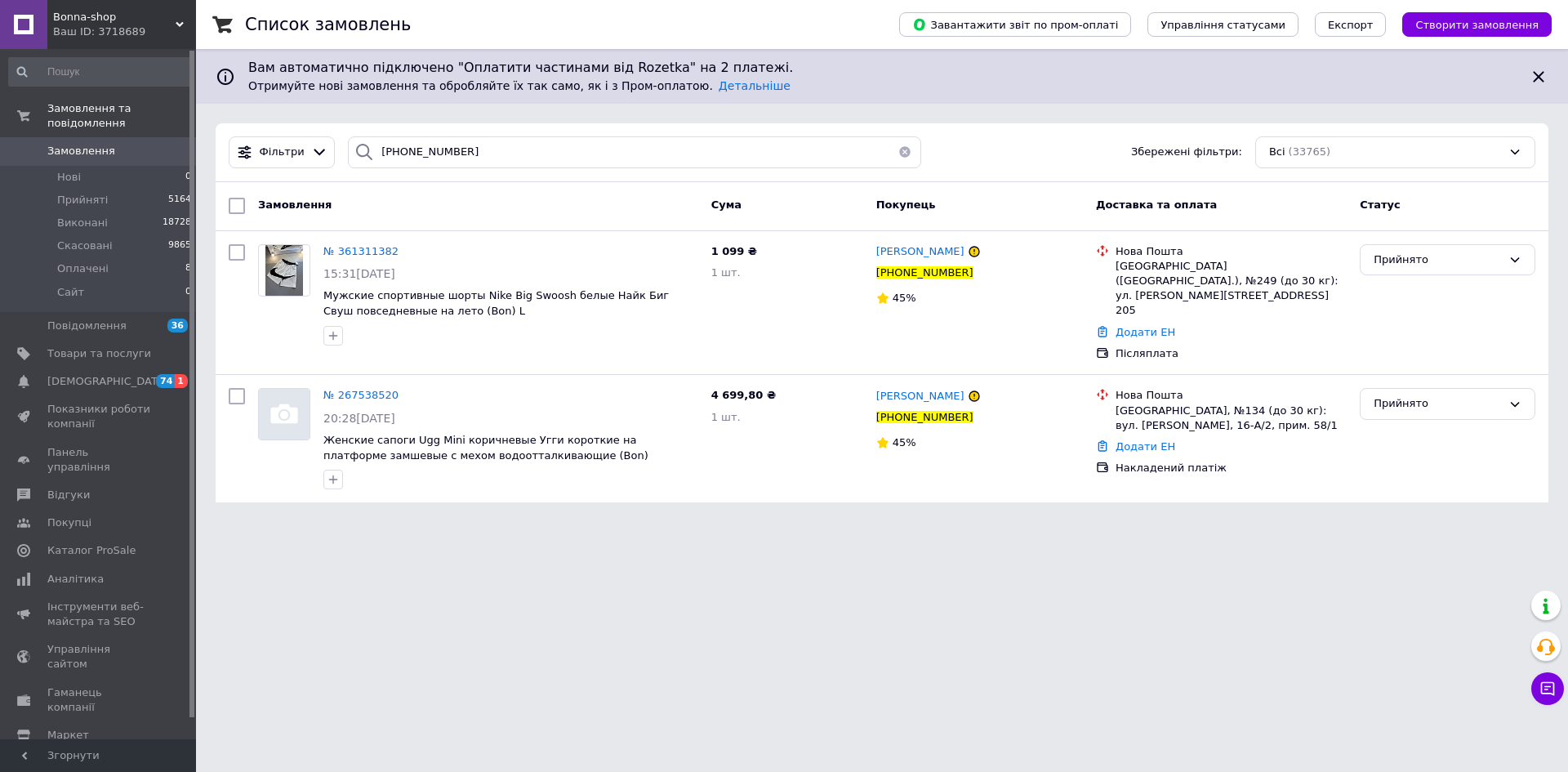
click at [145, 38] on div "Ваш ID: 3718689" at bounding box center [124, 31] width 143 height 15
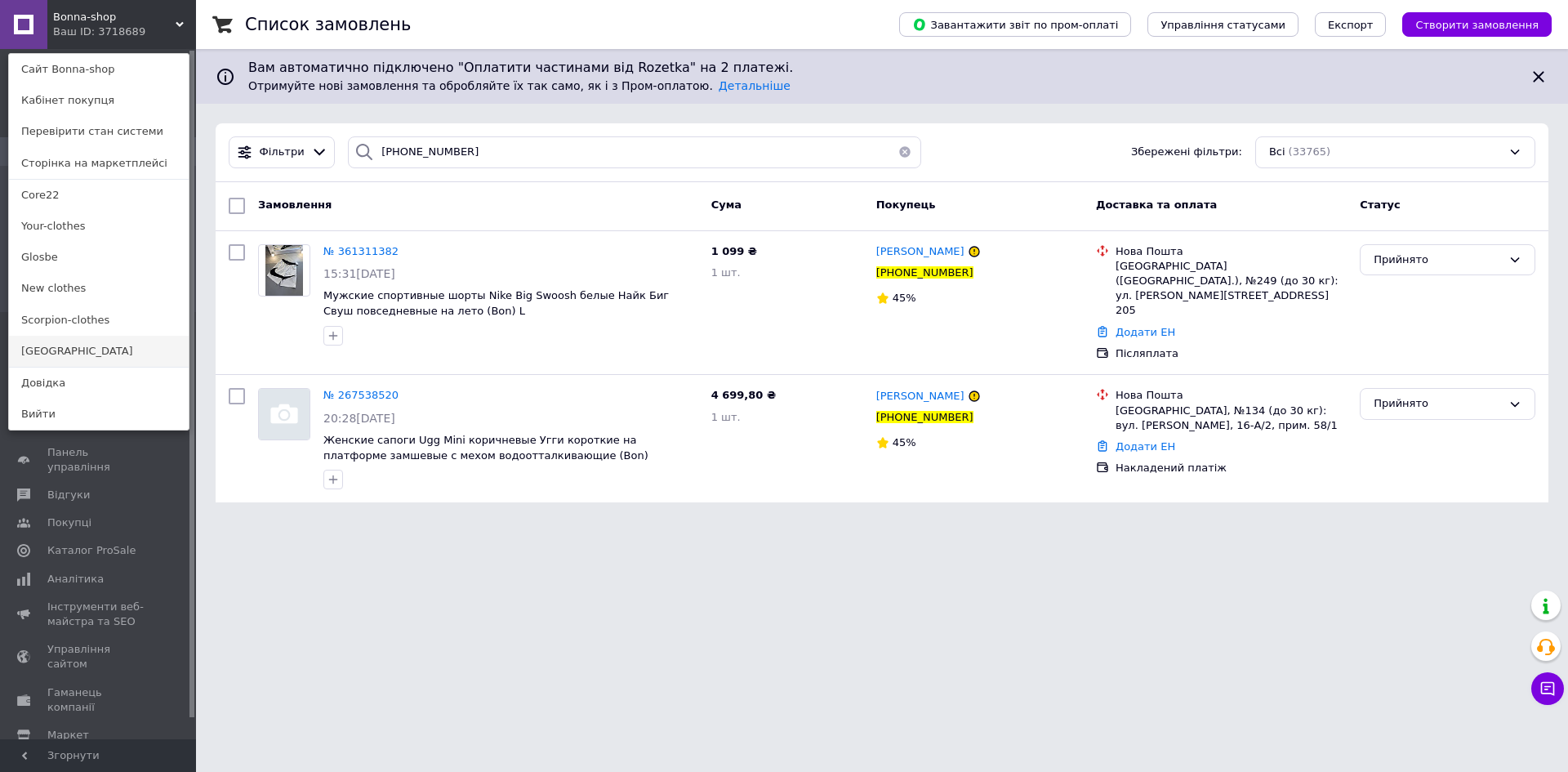
click at [135, 352] on link "[GEOGRAPHIC_DATA]" at bounding box center [98, 352] width 179 height 31
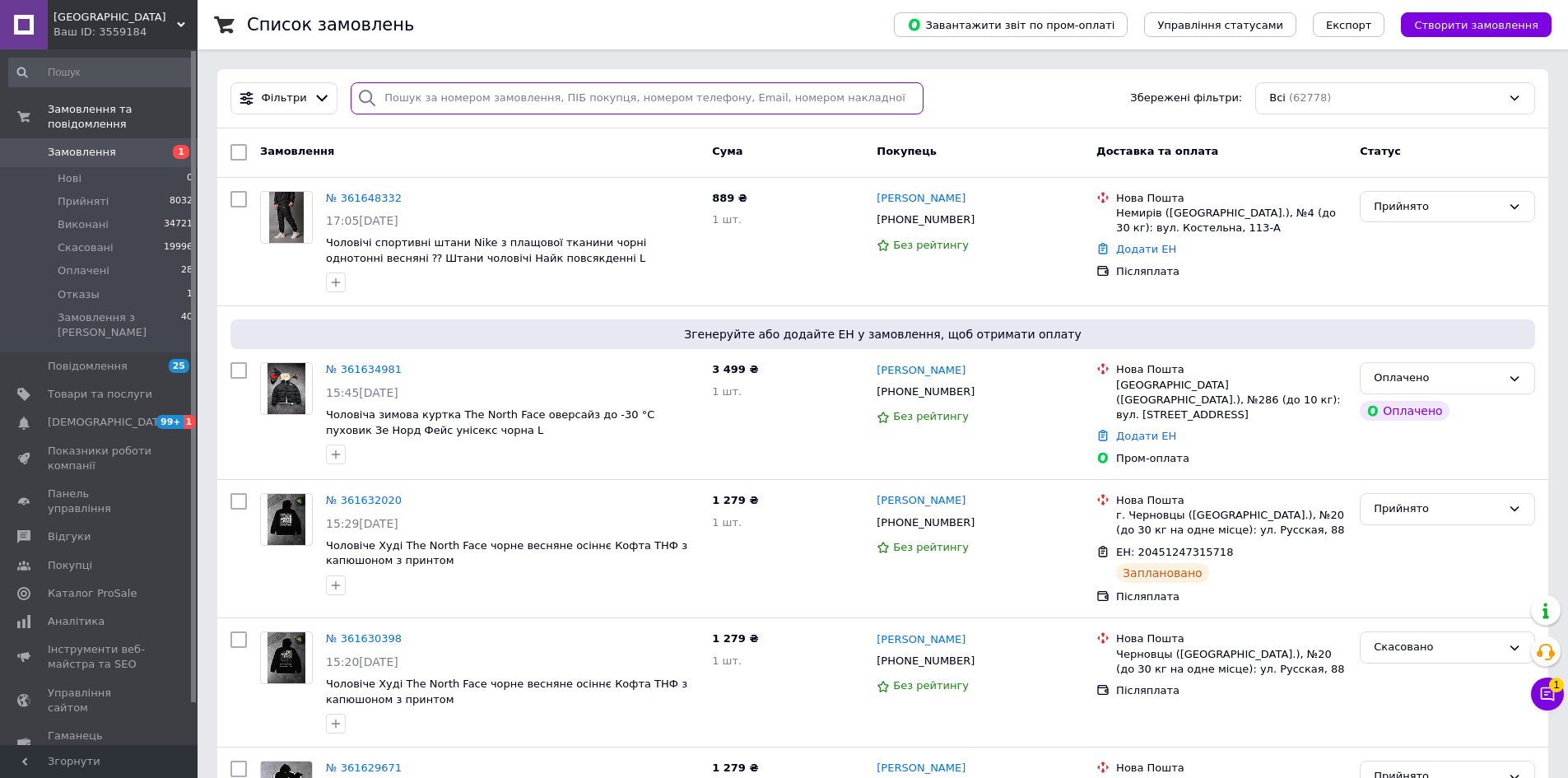
click at [555, 98] on input "search" at bounding box center [637, 98] width 573 height 32
paste input "+380633908881"
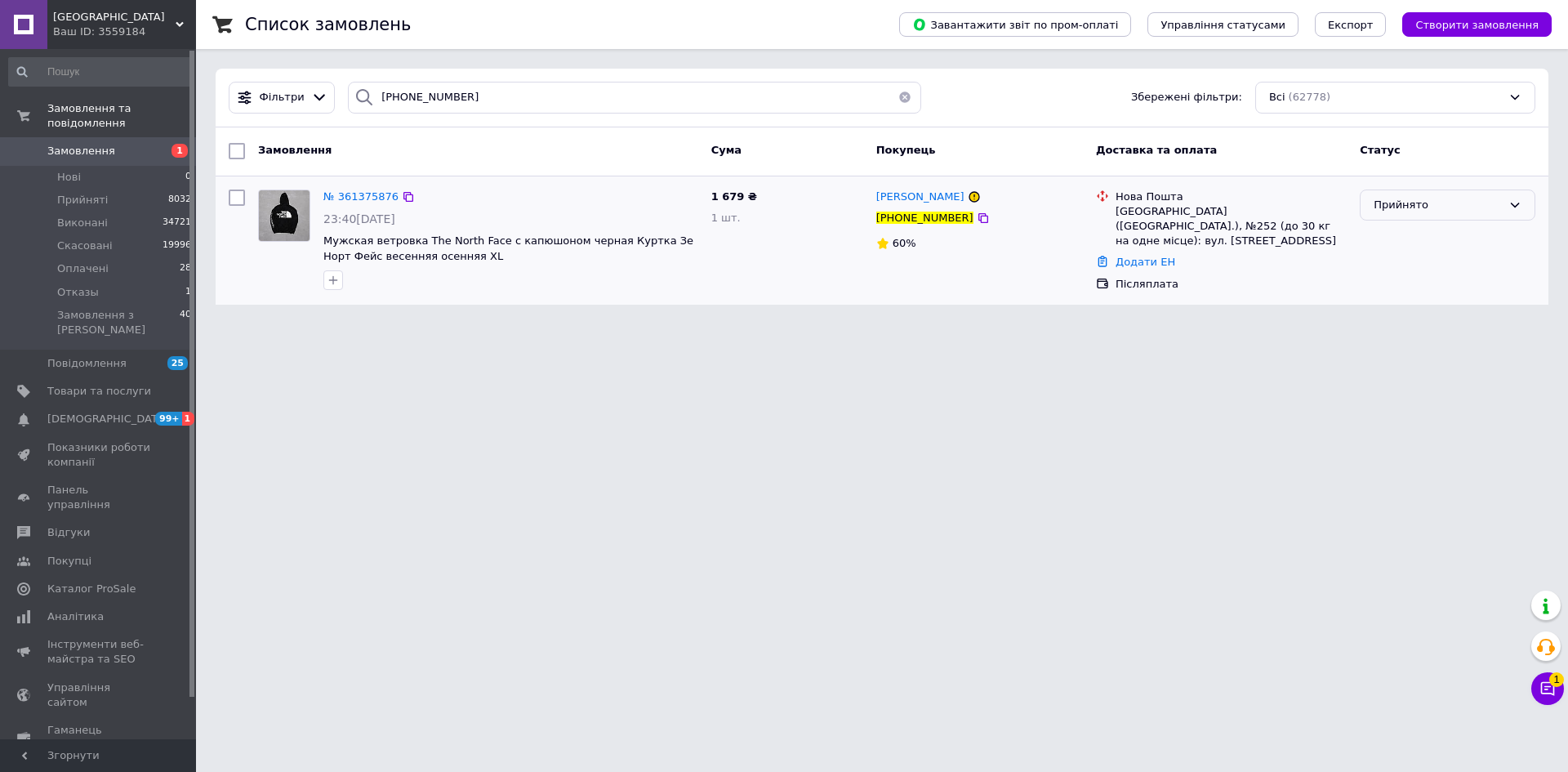
click at [1414, 198] on div "Прийнято" at bounding box center [1437, 205] width 128 height 17
click at [1377, 271] on li "Скасовано" at bounding box center [1448, 269] width 174 height 30
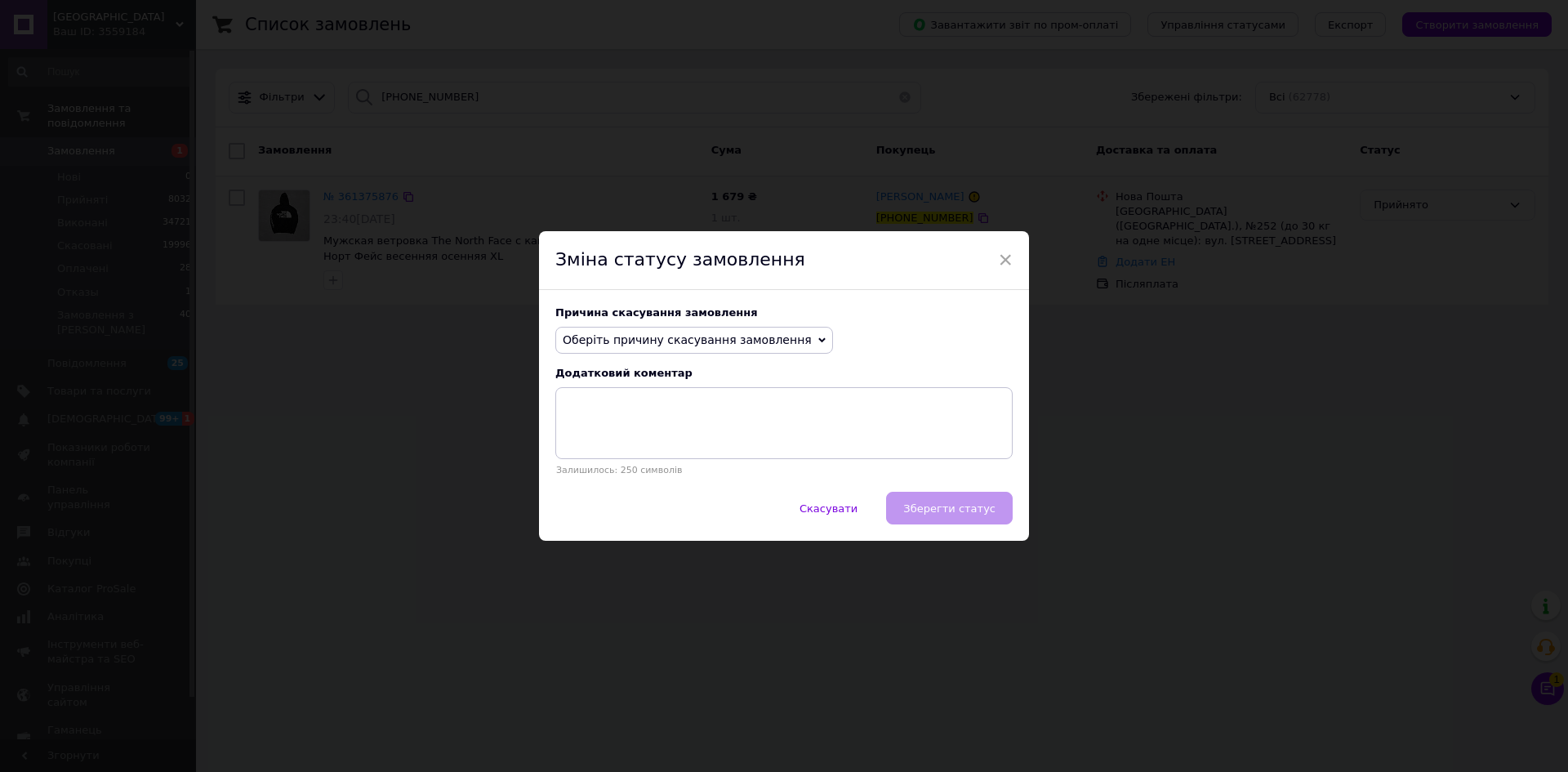
click at [727, 346] on span "Оберіть причину скасування замовлення" at bounding box center [687, 339] width 249 height 13
click at [690, 487] on li "Не вдається додзвонитися" at bounding box center [694, 487] width 276 height 23
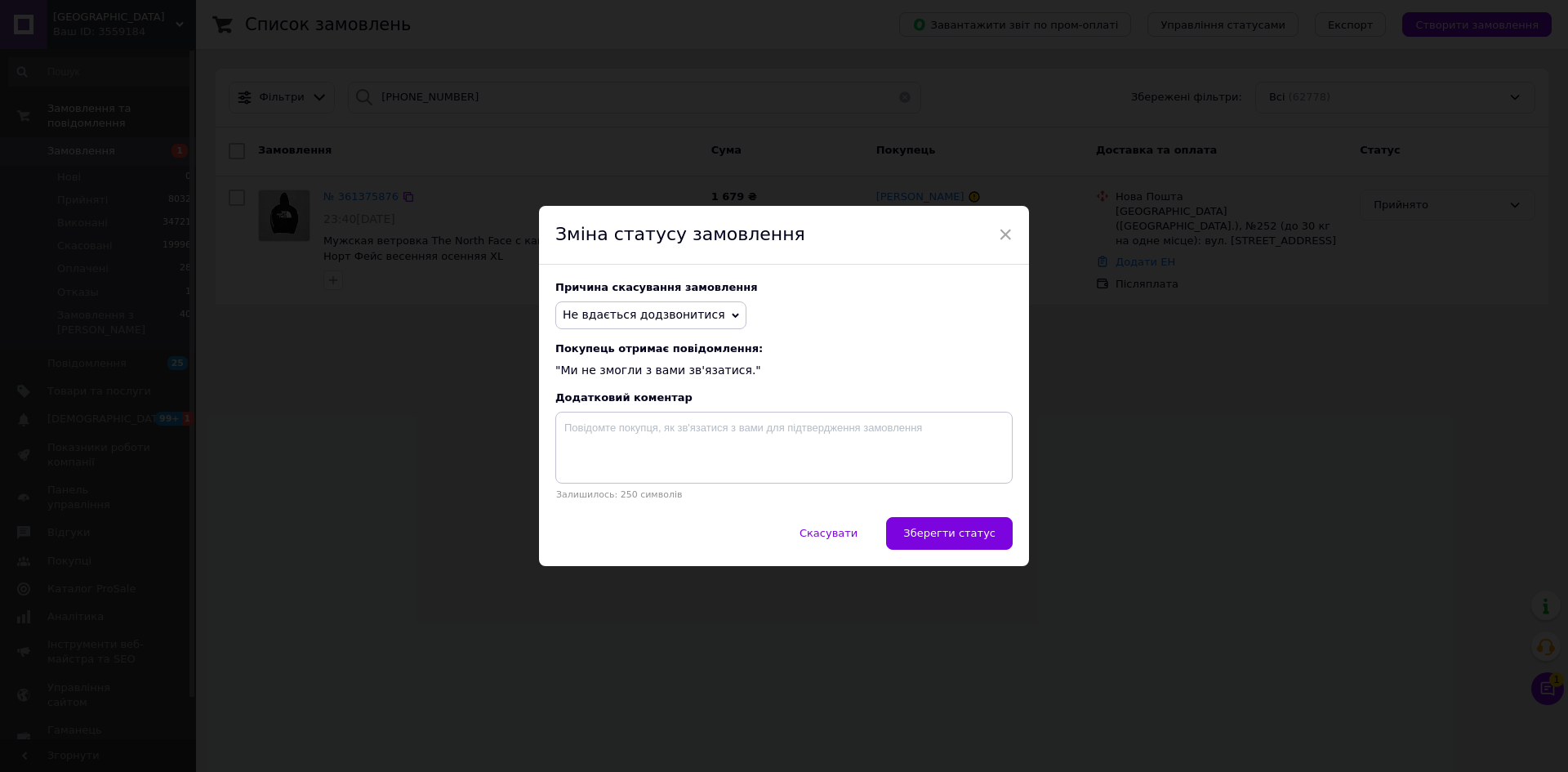
click at [1381, 436] on div "× Зміна статусу замовлення Причина скасування замовлення Не вдається додзвонити…" at bounding box center [784, 386] width 1568 height 772
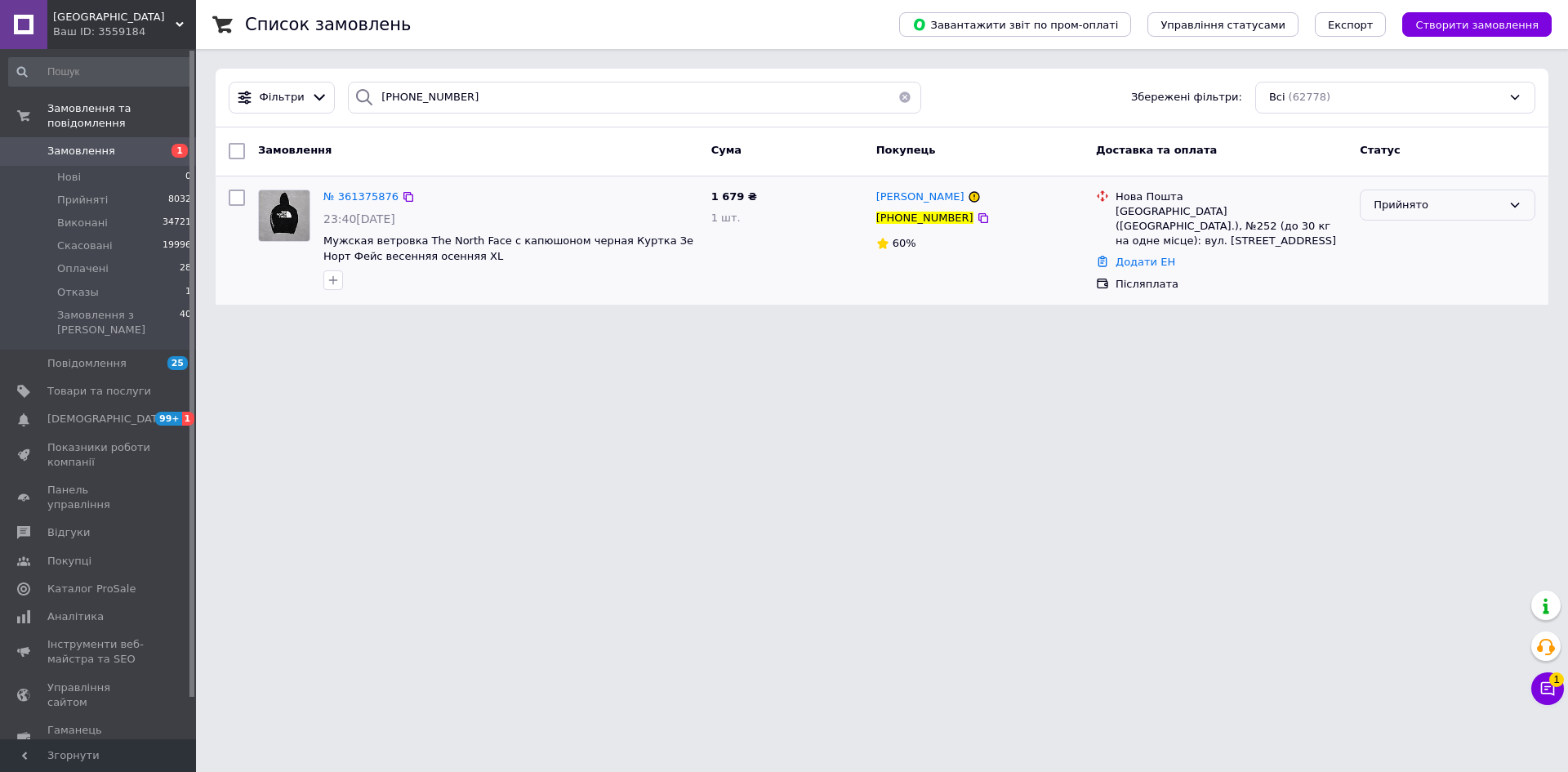
click at [1399, 219] on div "Прийнято" at bounding box center [1448, 205] width 176 height 32
click at [1377, 274] on li "Скасовано" at bounding box center [1448, 269] width 174 height 30
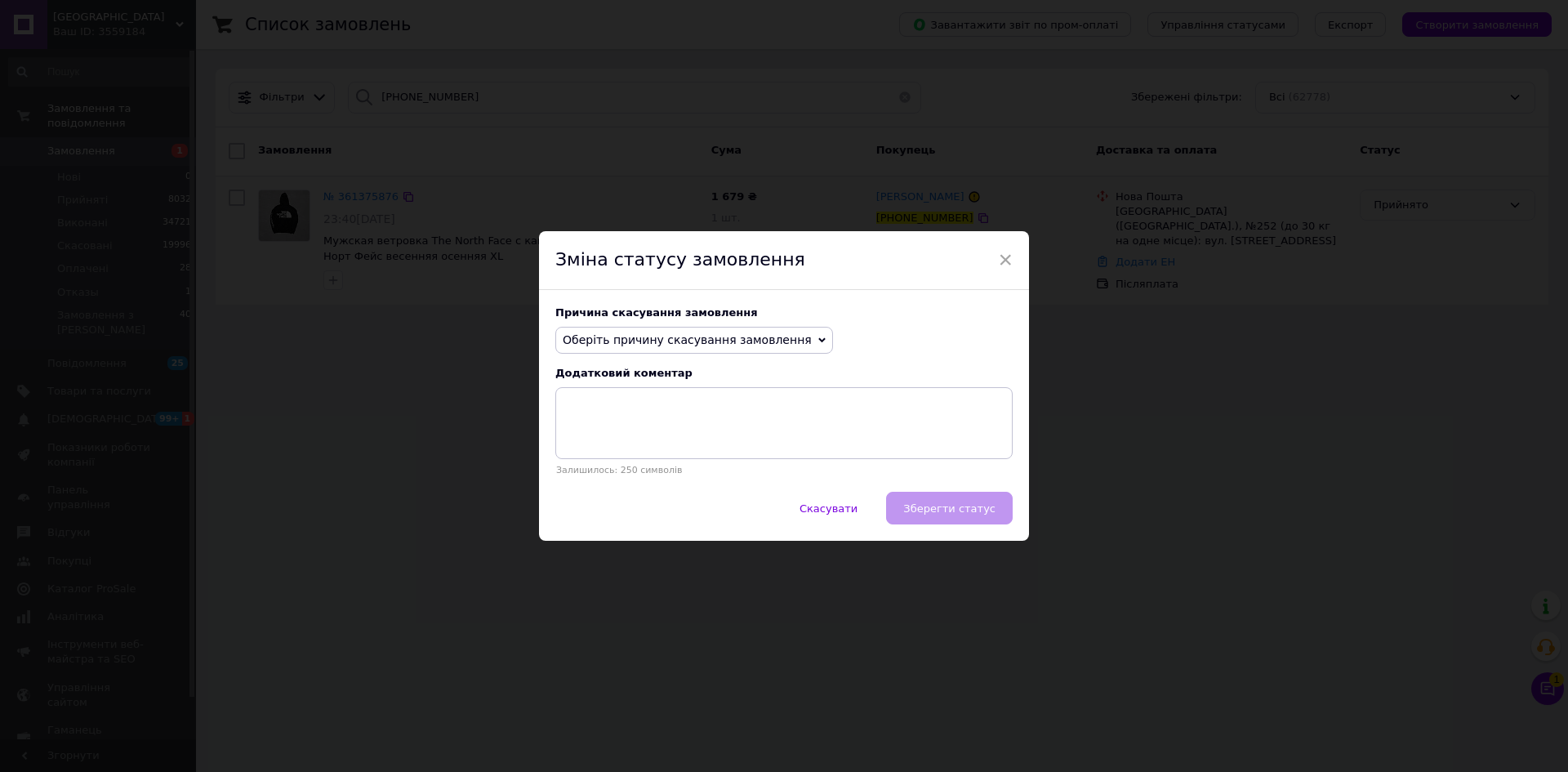
click at [723, 346] on span "Оберіть причину скасування замовлення" at bounding box center [687, 339] width 249 height 13
click at [693, 488] on li "Не вдається додзвонитися" at bounding box center [694, 487] width 276 height 23
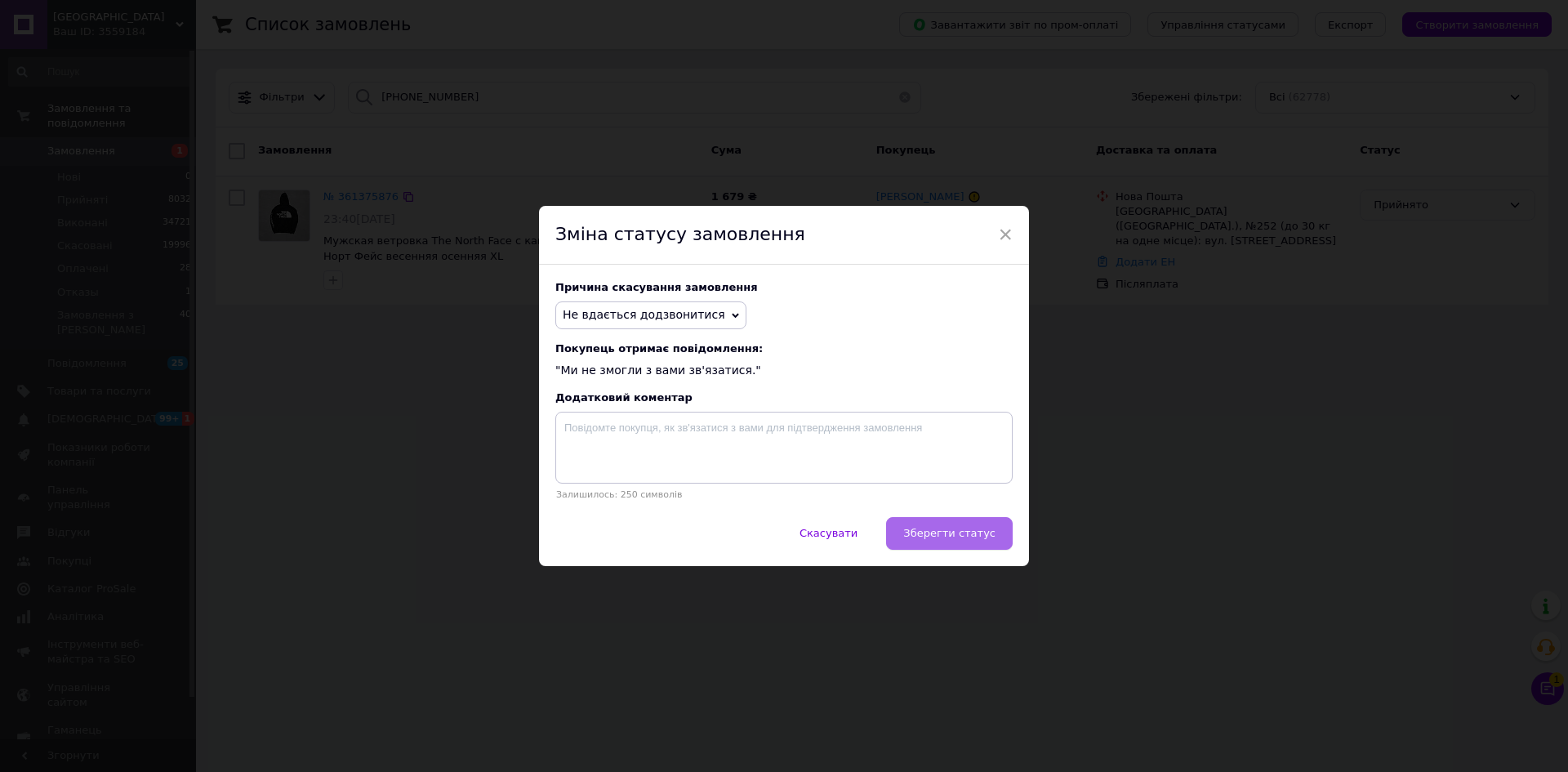
click at [946, 537] on span "Зберегти статус" at bounding box center [950, 533] width 92 height 12
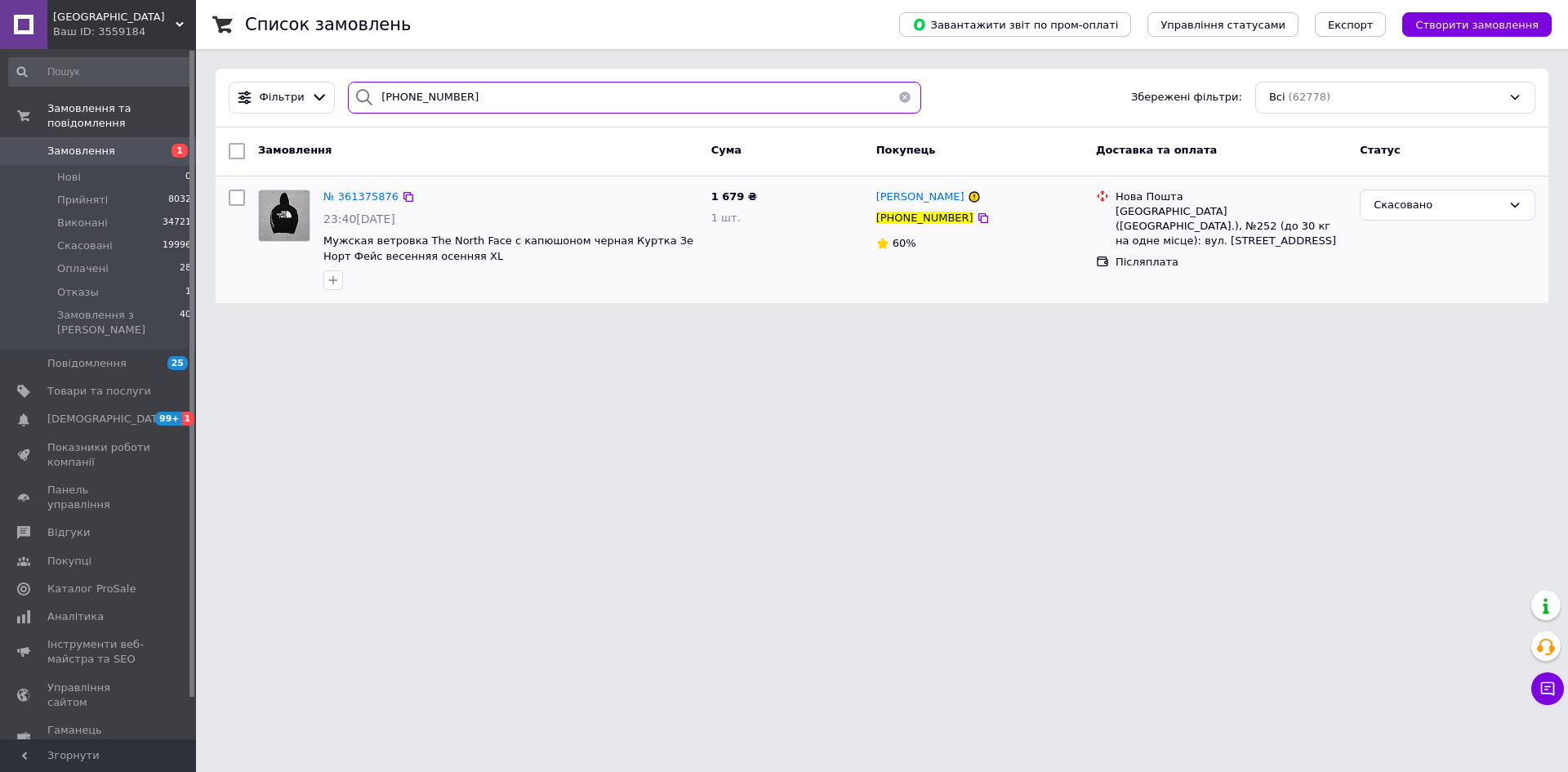
click at [495, 84] on input "+380633908881" at bounding box center [635, 97] width 574 height 32
paste input "964969432"
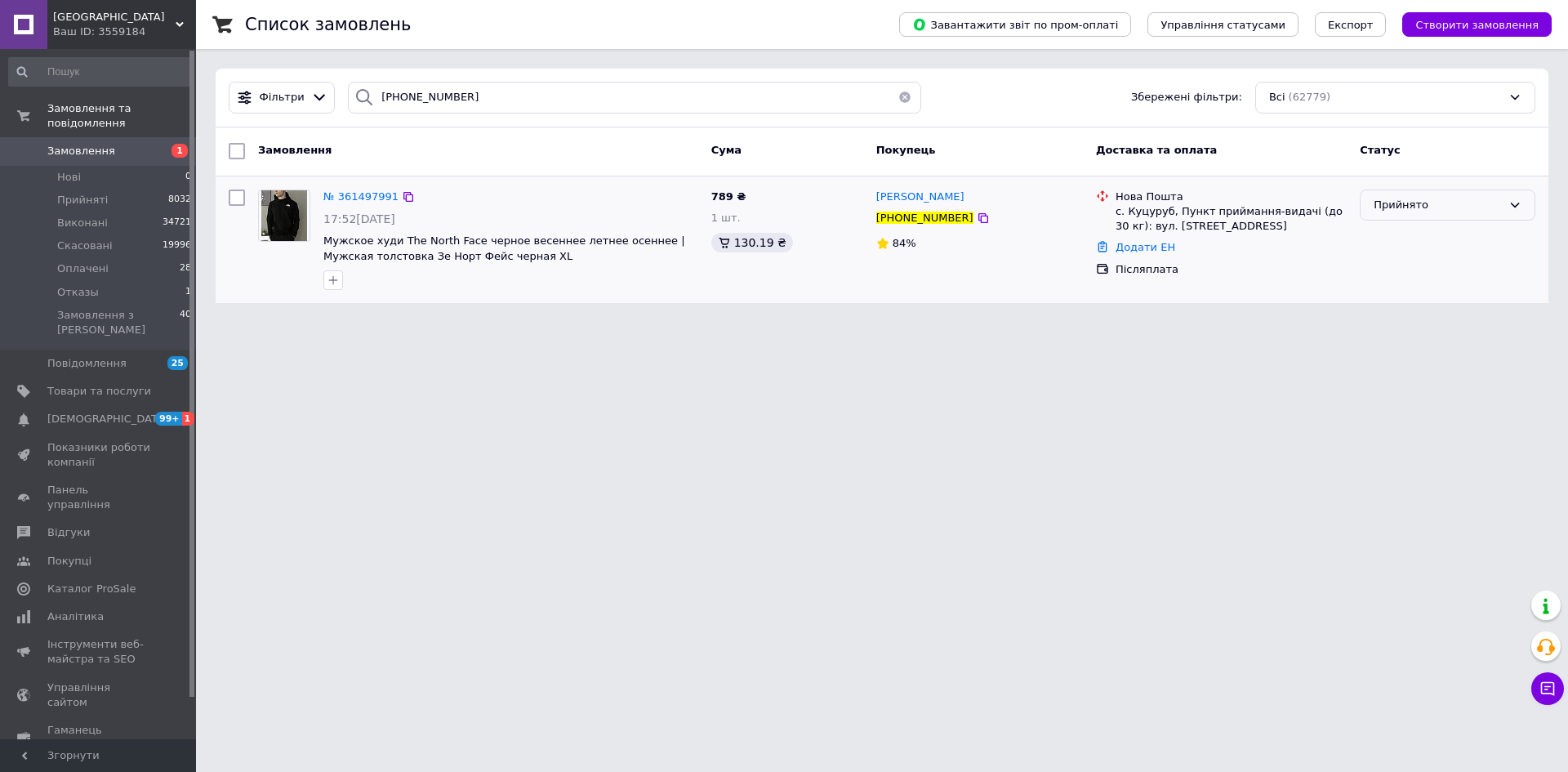
click at [1450, 194] on div "Прийнято" at bounding box center [1448, 205] width 176 height 32
click at [1417, 265] on li "Скасовано" at bounding box center [1448, 269] width 174 height 30
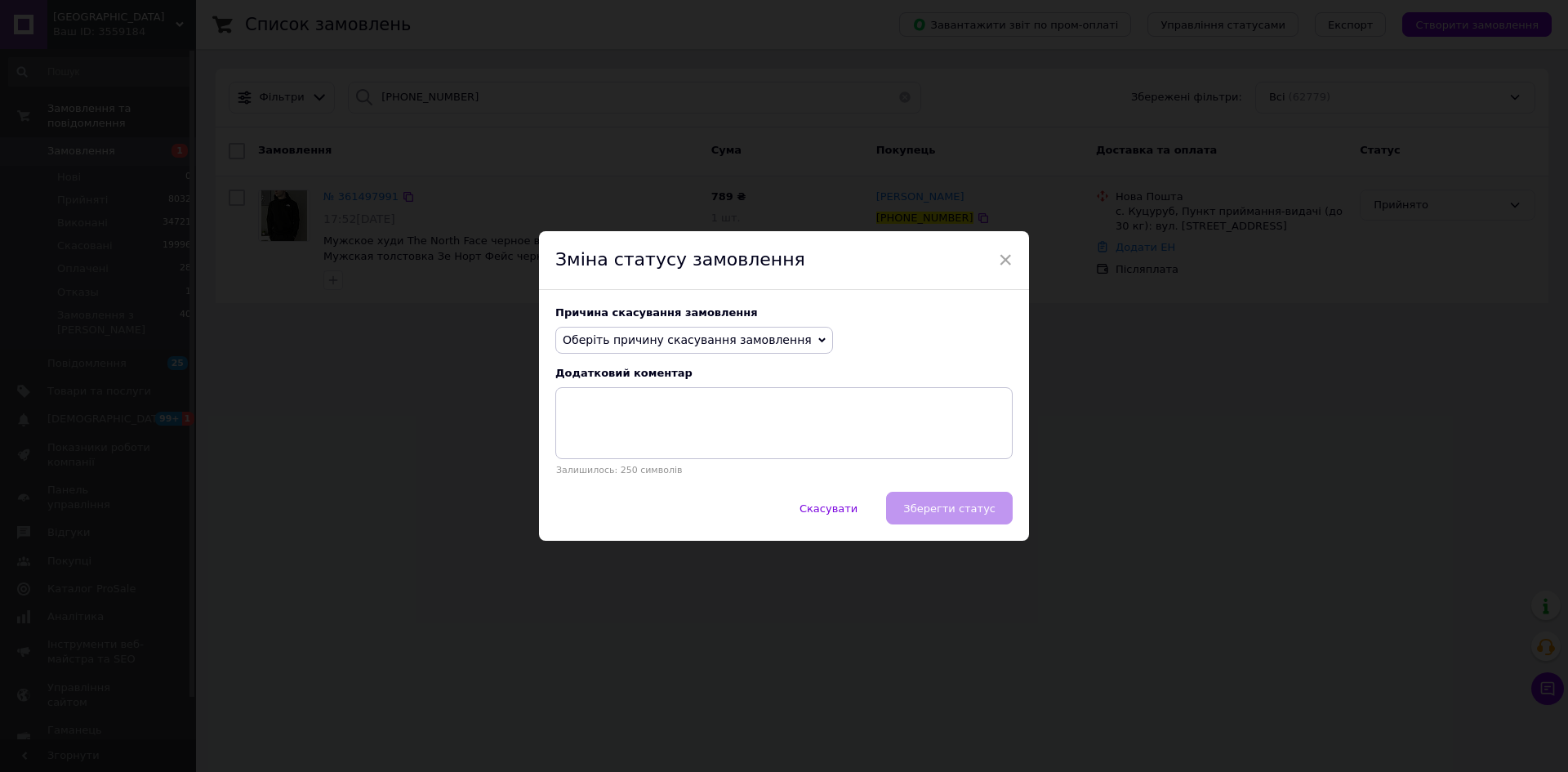
click at [680, 337] on span "Оберіть причину скасування замовлення" at bounding box center [687, 339] width 249 height 13
click at [663, 443] on li "На прохання покупця" at bounding box center [694, 440] width 276 height 23
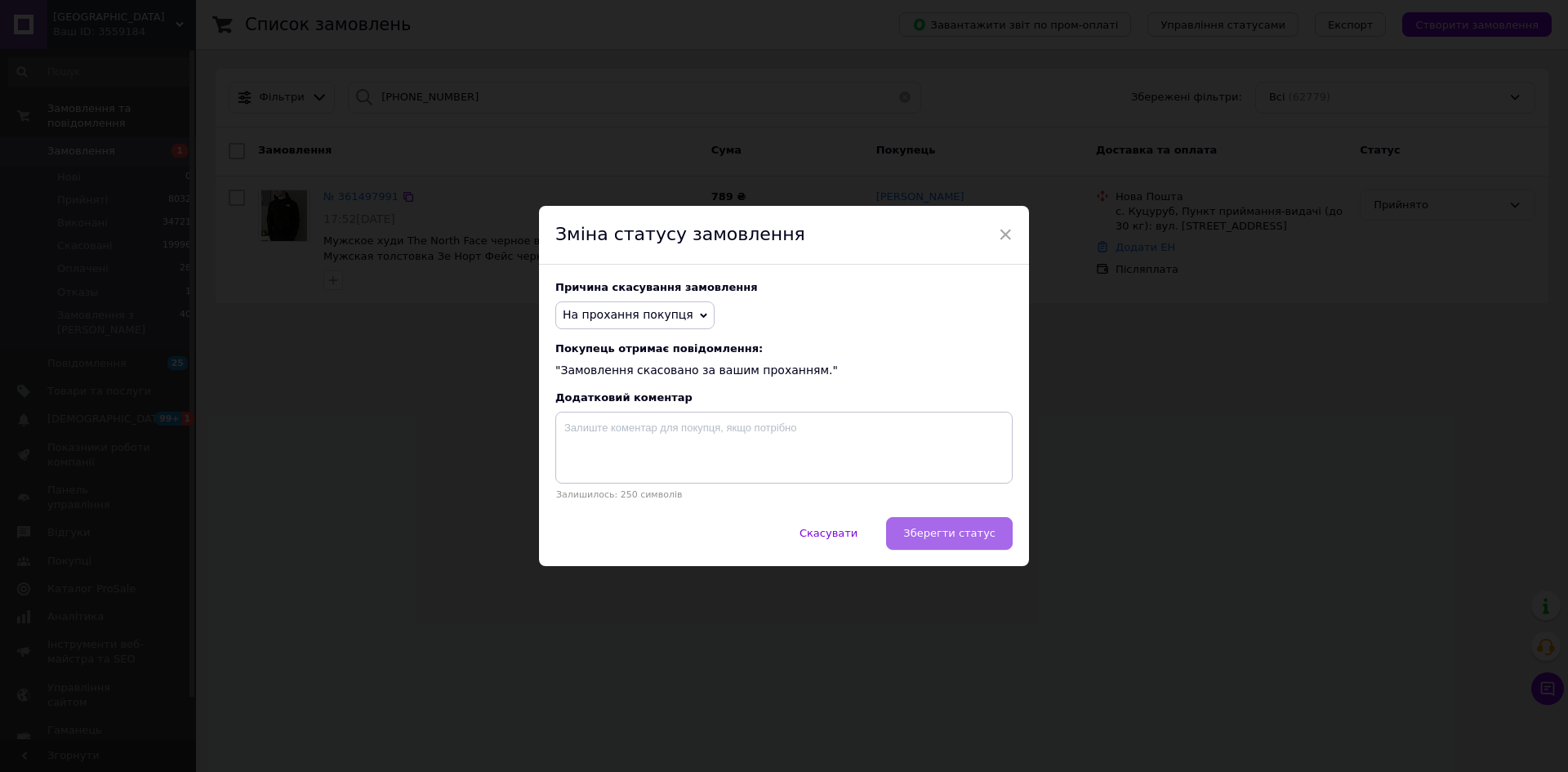
click at [973, 539] on span "Зберегти статус" at bounding box center [950, 533] width 92 height 12
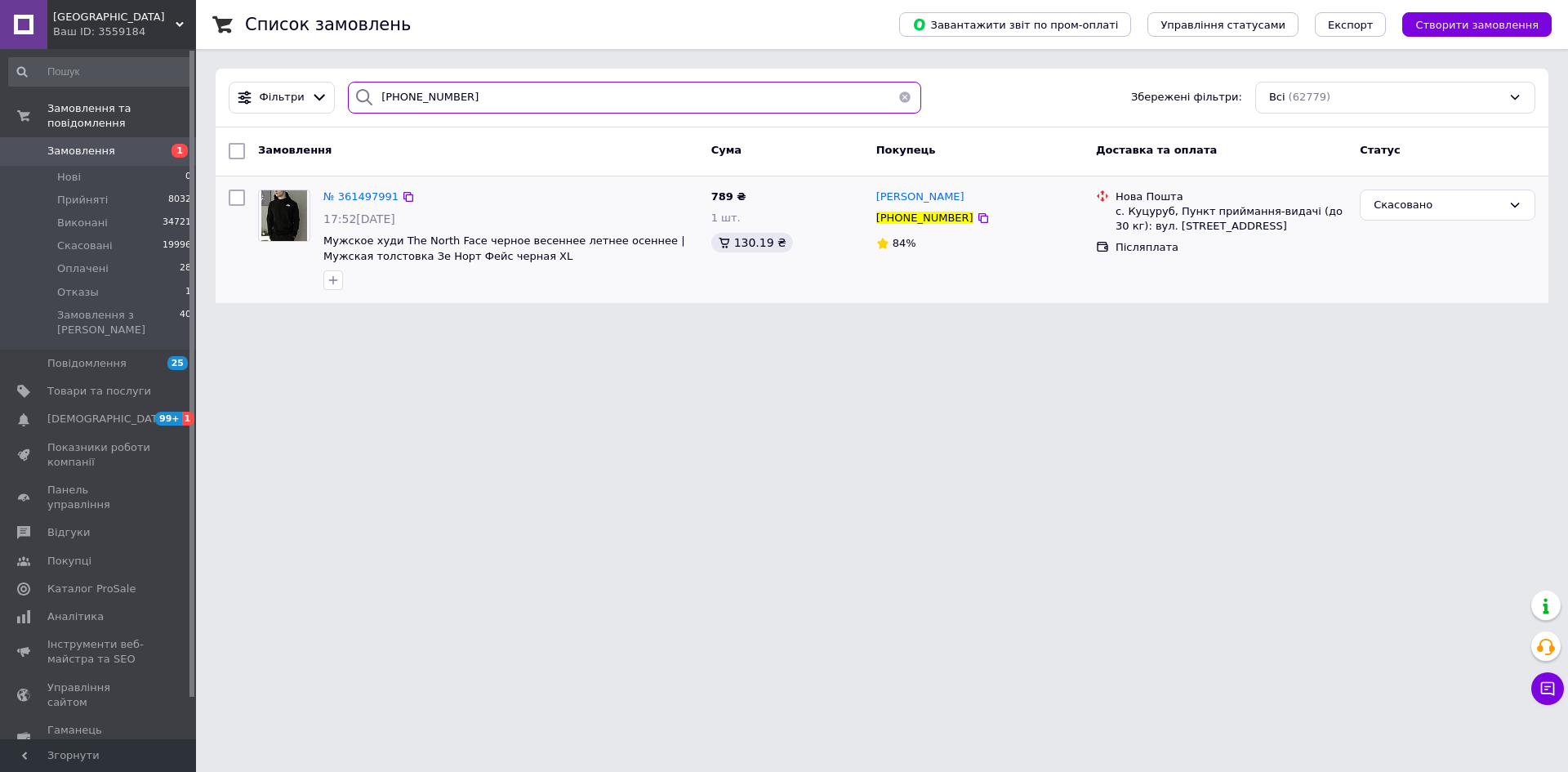
click at [623, 99] on input "+380964969432" at bounding box center [635, 97] width 574 height 32
paste input "380664624559"
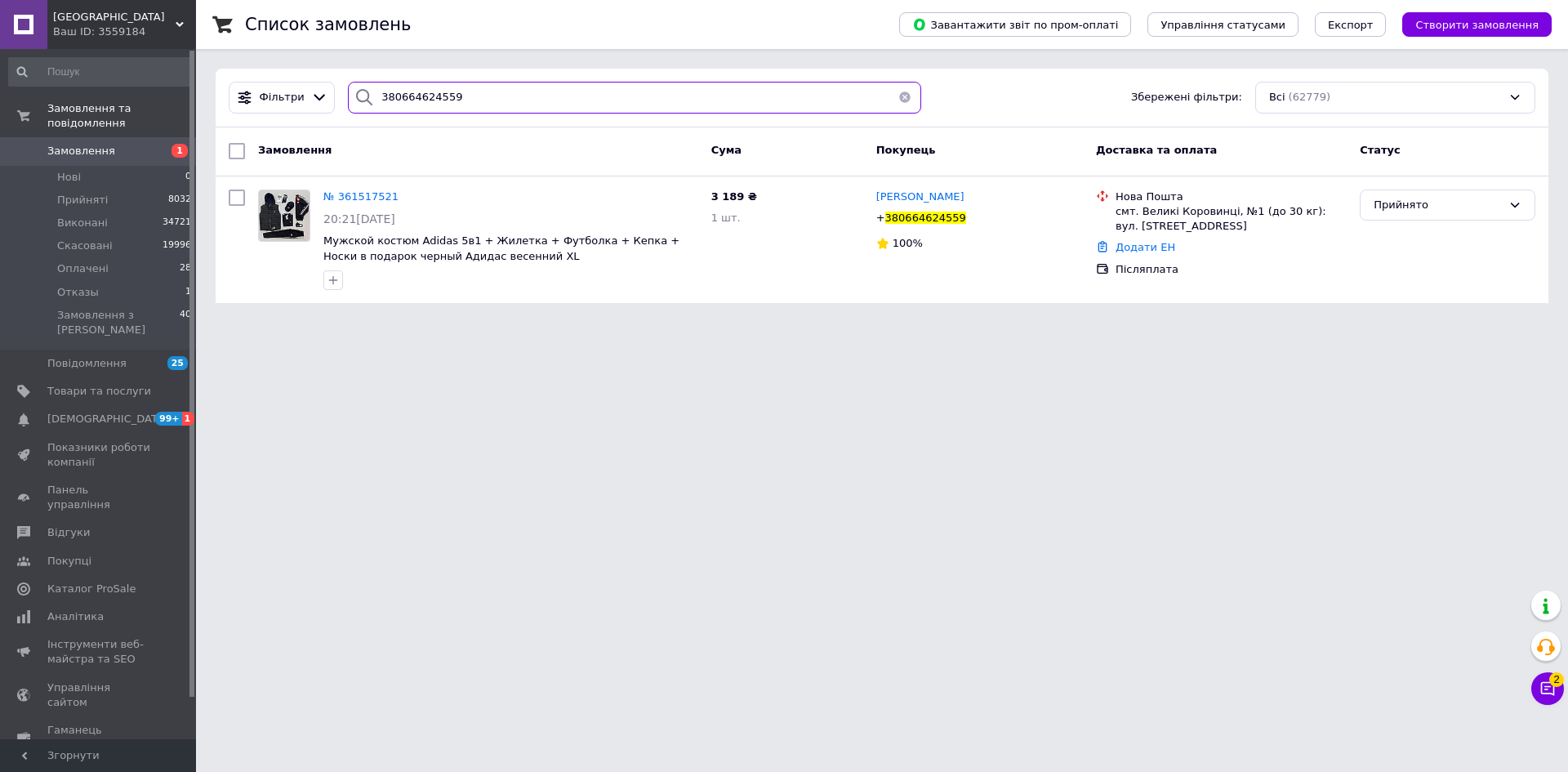
click at [520, 102] on input "380664624559" at bounding box center [635, 97] width 574 height 32
paste input "+380972527288"
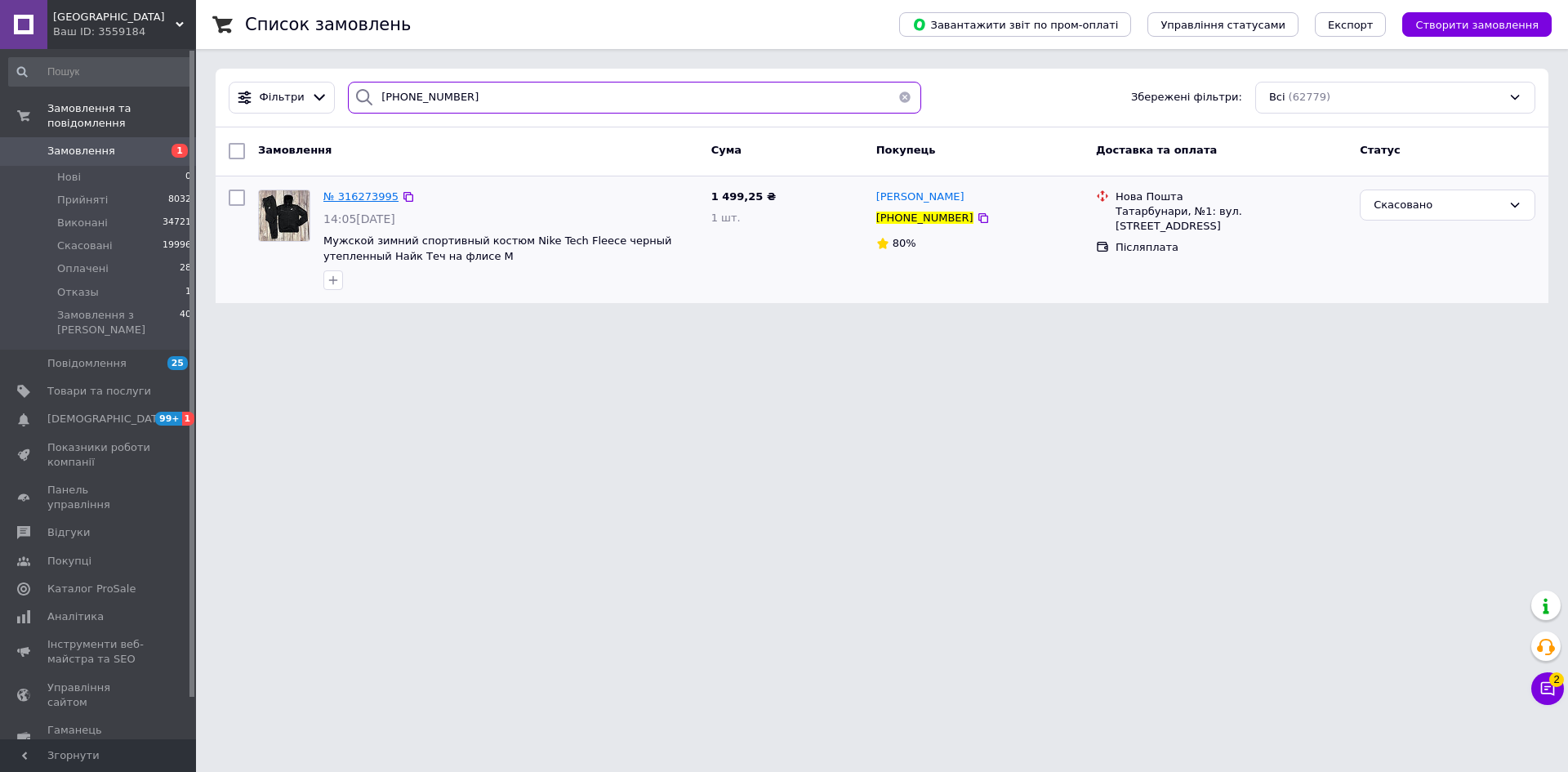
type input "+380972527288"
click at [371, 198] on span "№ 316273995" at bounding box center [361, 197] width 75 height 12
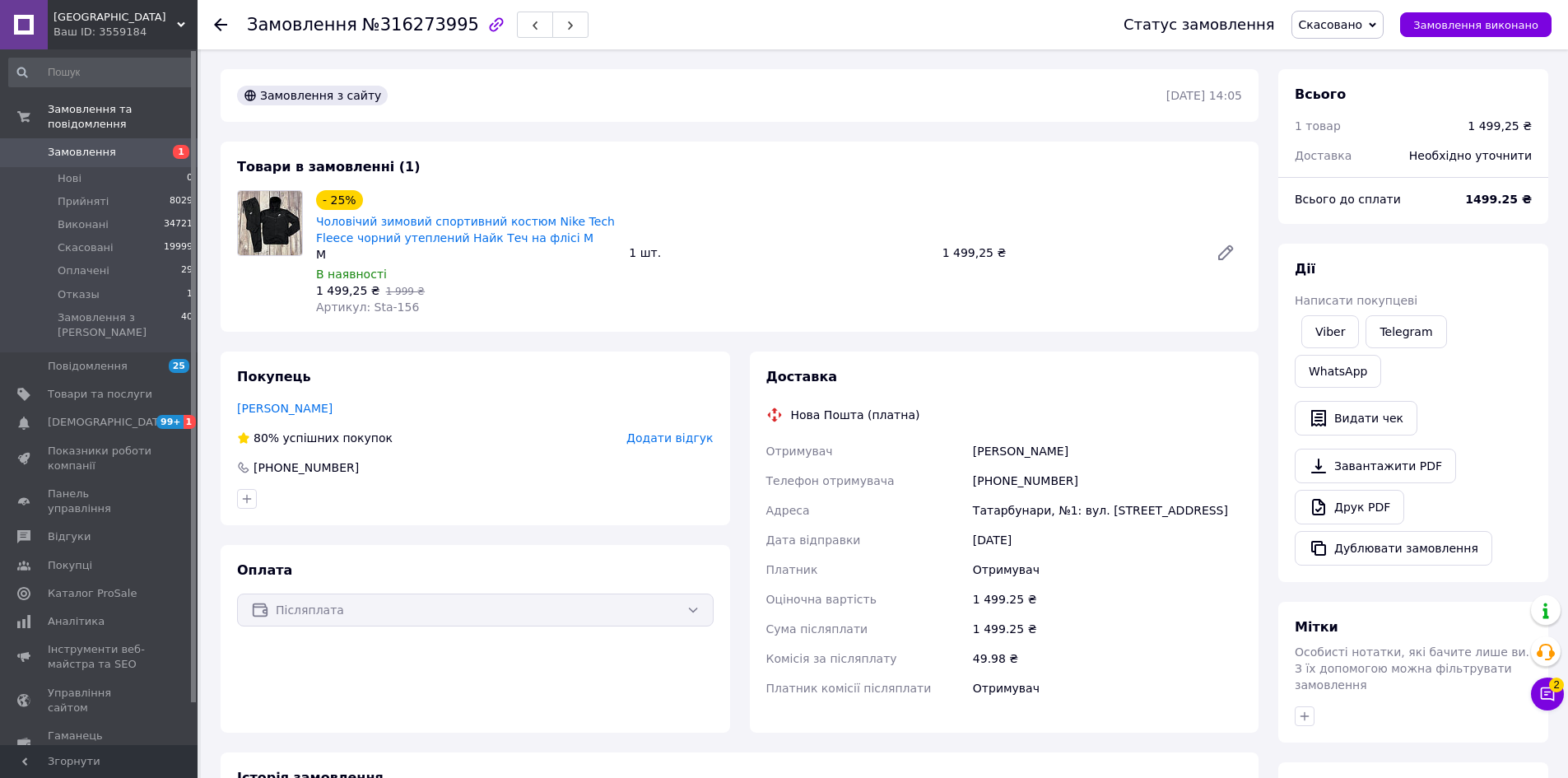
click at [120, 18] on span "[GEOGRAPHIC_DATA]" at bounding box center [115, 17] width 124 height 15
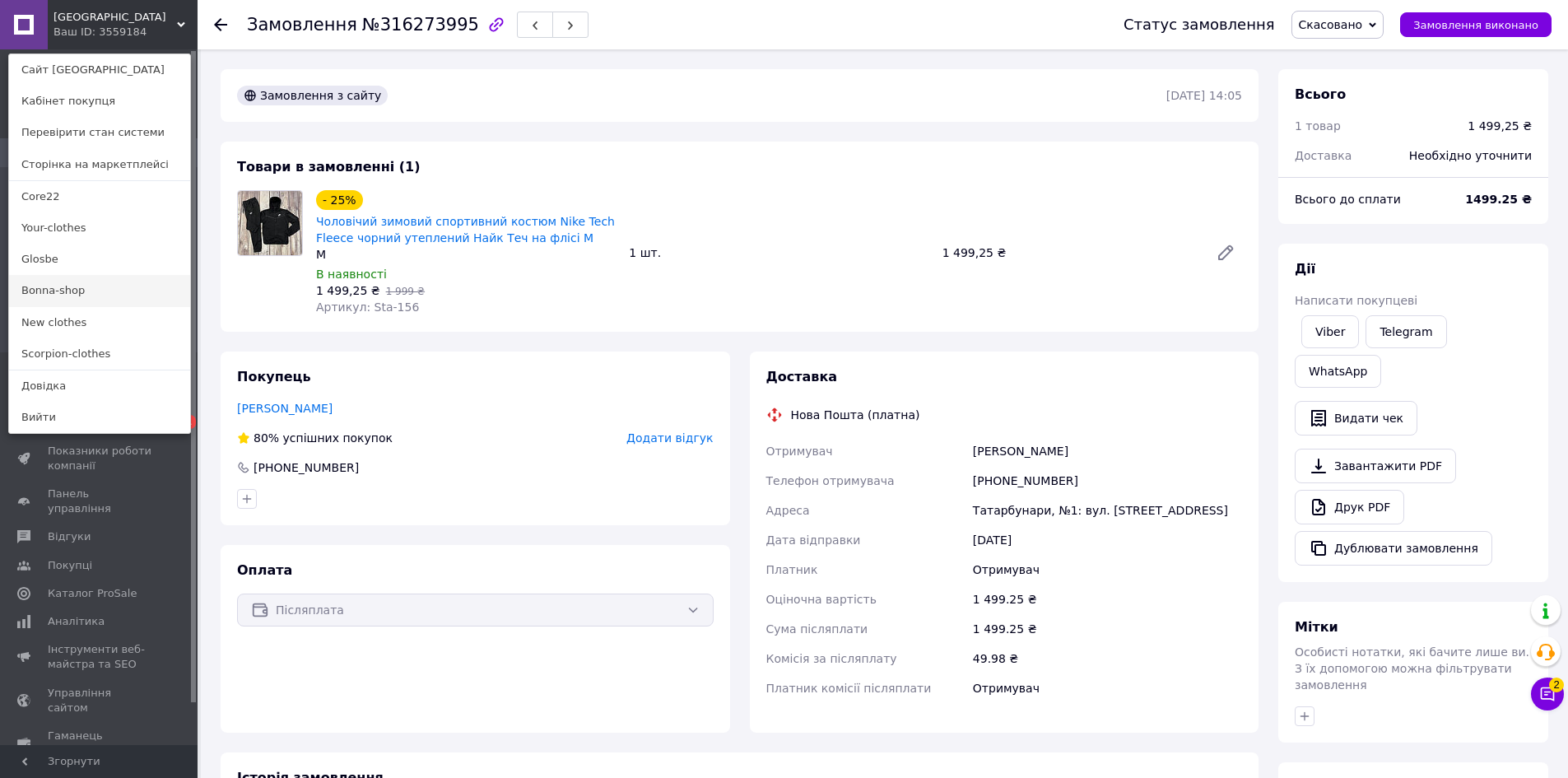
click at [118, 286] on link "Bonna-shop" at bounding box center [99, 290] width 181 height 32
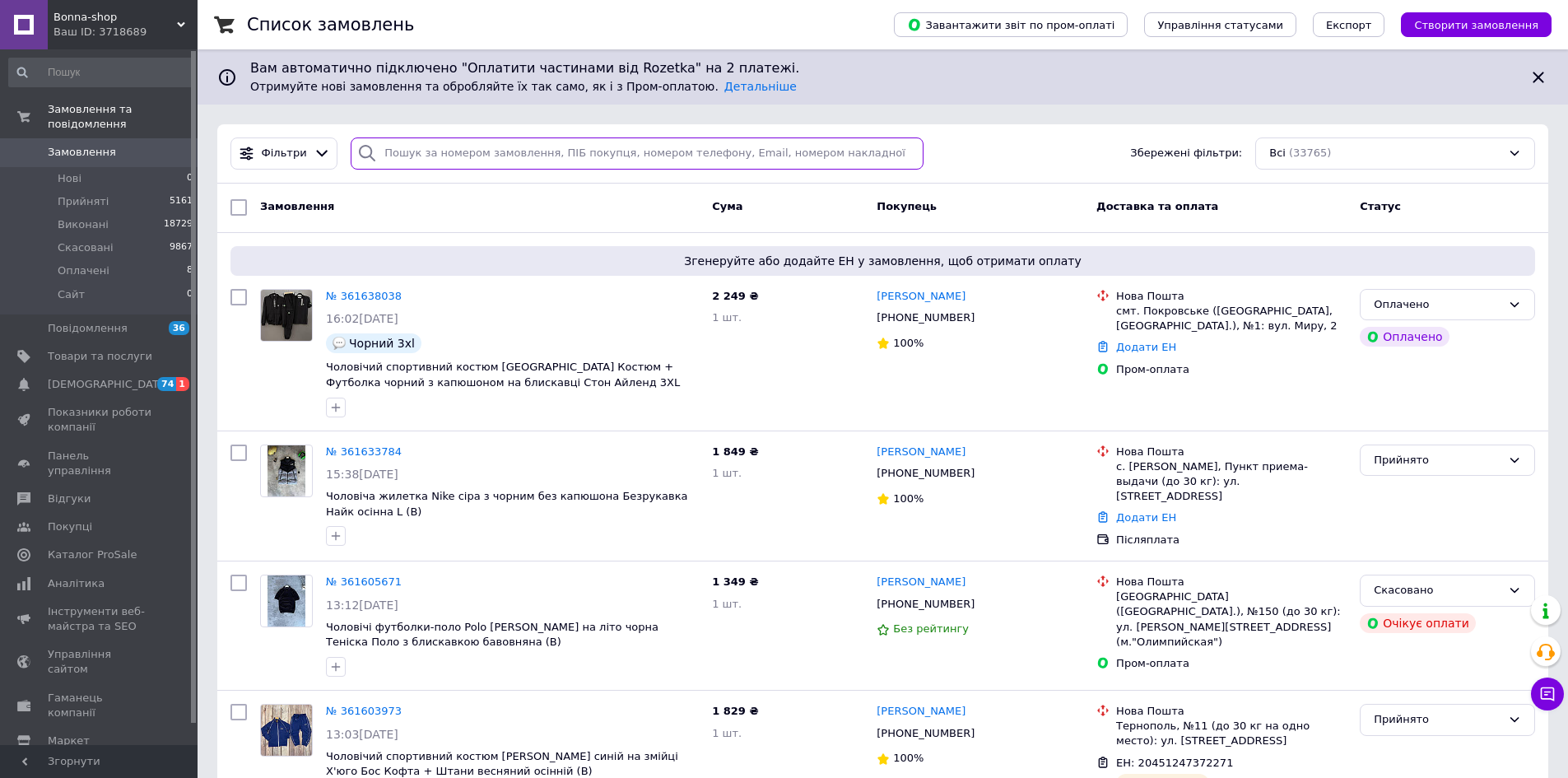
click at [556, 157] on input "search" at bounding box center [637, 153] width 573 height 32
paste input "[PHONE_NUMBER]"
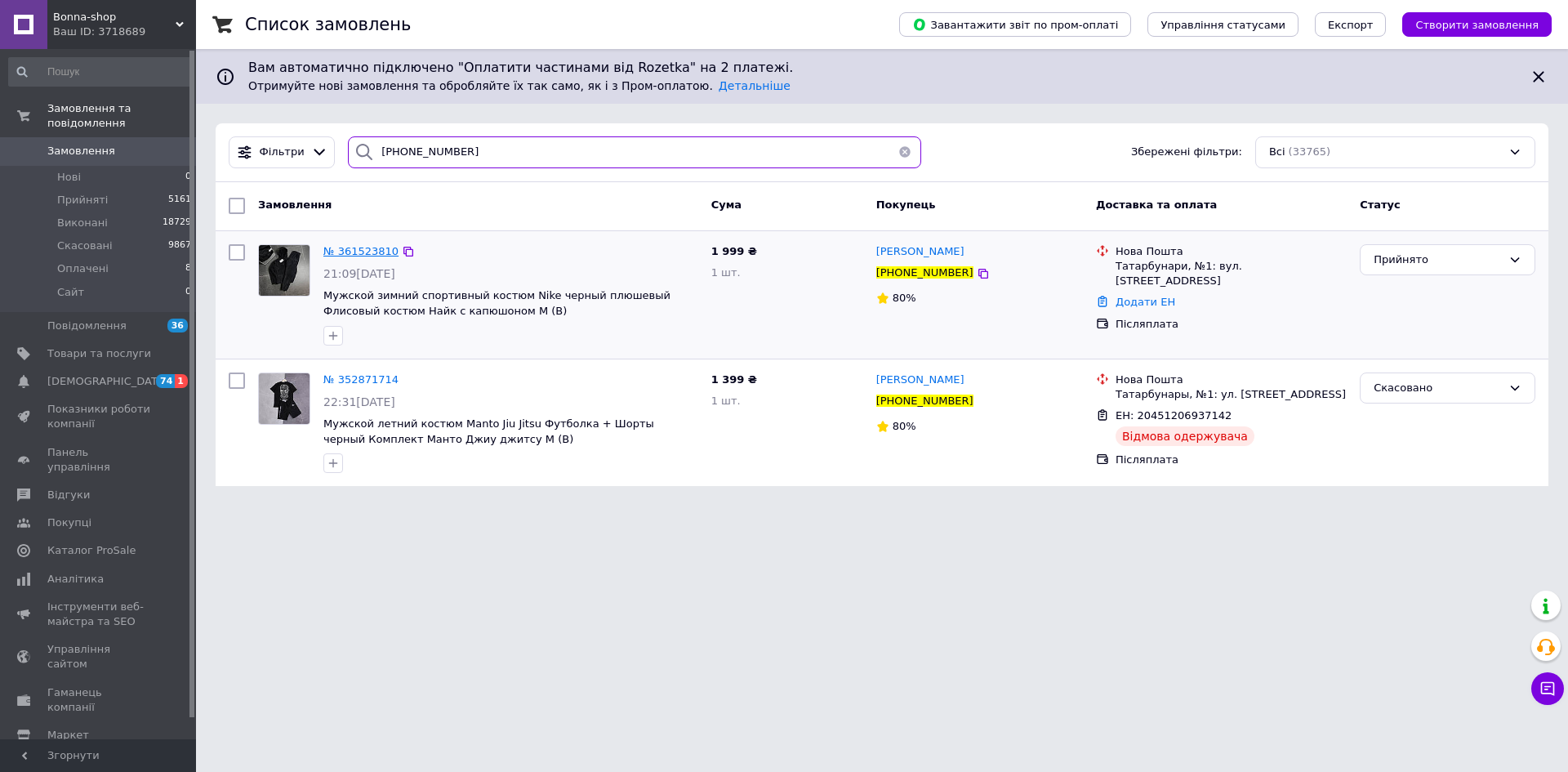
type input "+380972527288"
click at [350, 252] on span "№ 361523810" at bounding box center [361, 251] width 75 height 12
